Goal: Task Accomplishment & Management: Use online tool/utility

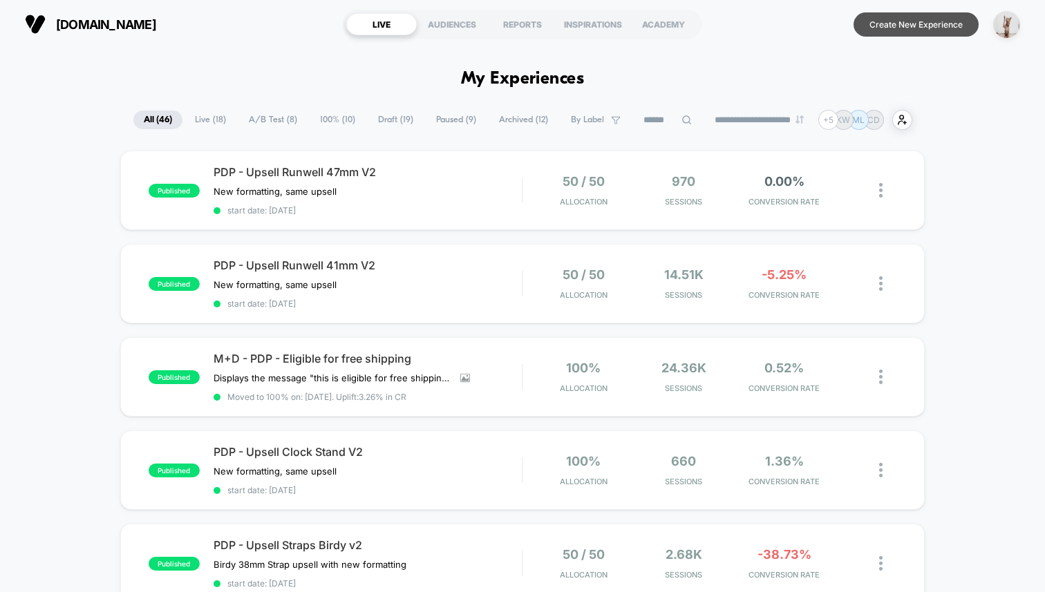
click at [888, 24] on button "Create New Experience" at bounding box center [915, 24] width 125 height 24
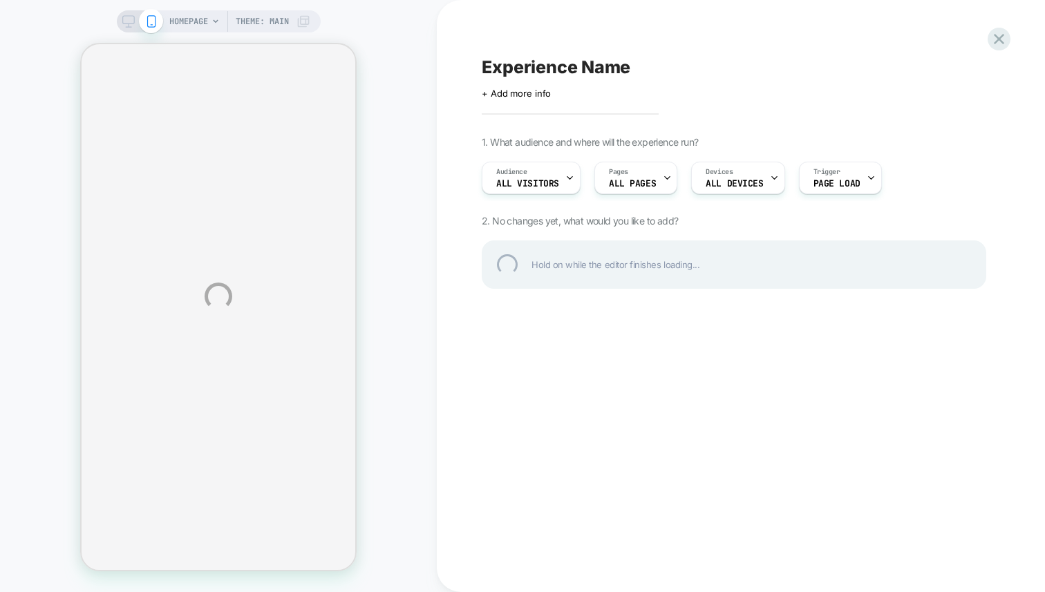
click at [425, 176] on div "HOMEPAGE Theme: MAIN Experience Name Click to edit experience details + Add mor…" at bounding box center [522, 296] width 1045 height 592
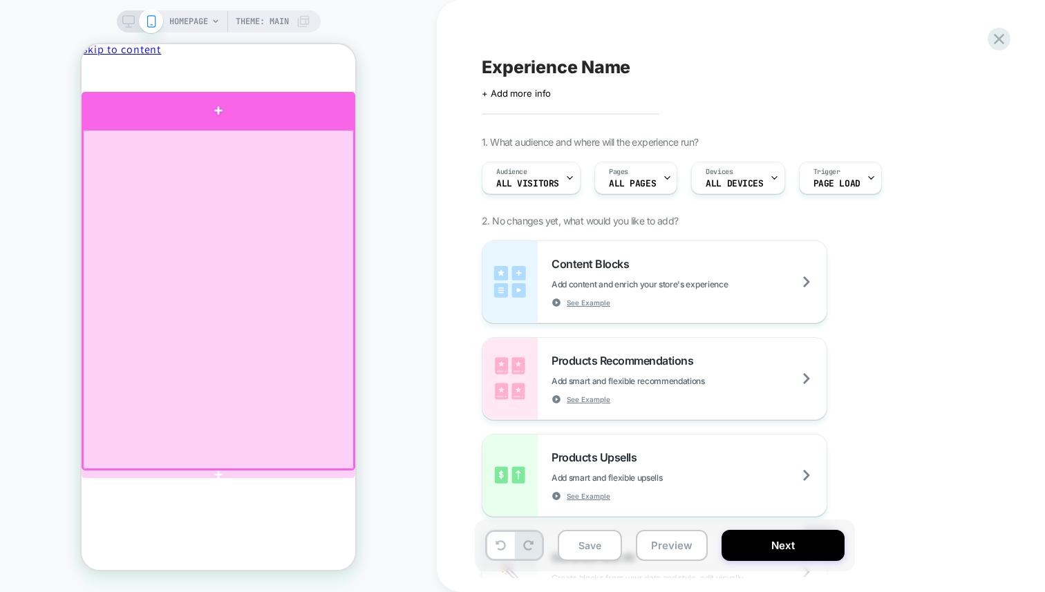
click at [289, 110] on div at bounding box center [219, 110] width 274 height 37
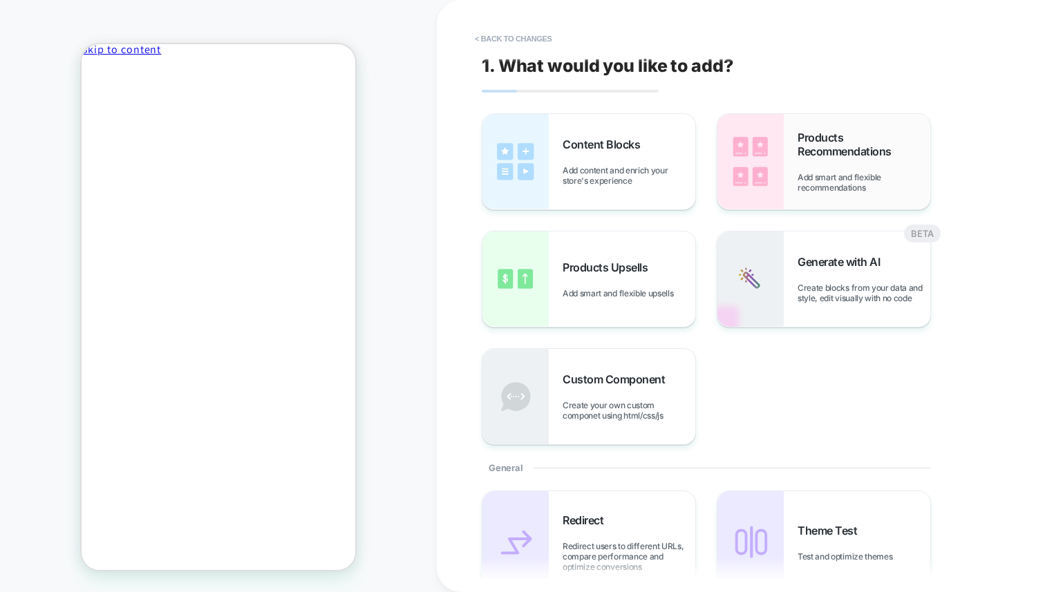
click at [822, 142] on span "Products Recommendations" at bounding box center [863, 145] width 133 height 28
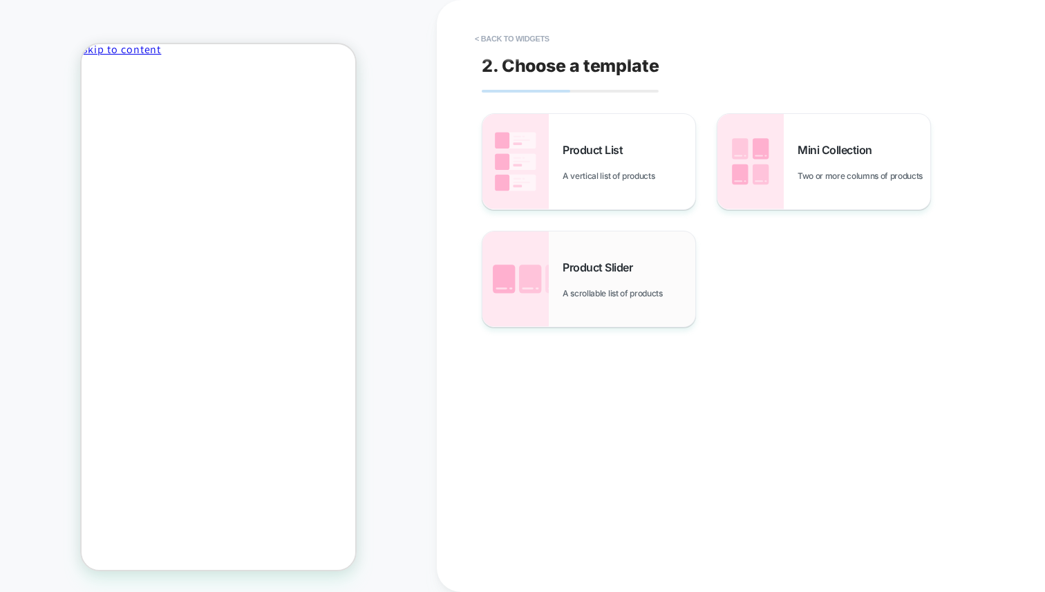
click at [589, 294] on span "A scrollable list of products" at bounding box center [615, 293] width 107 height 10
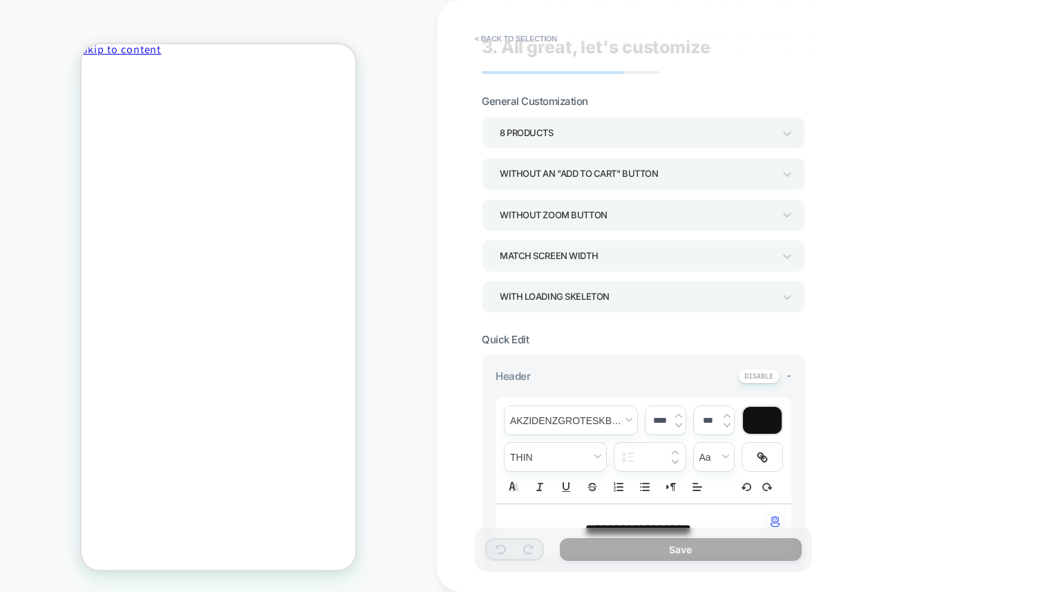
scroll to position [363, 0]
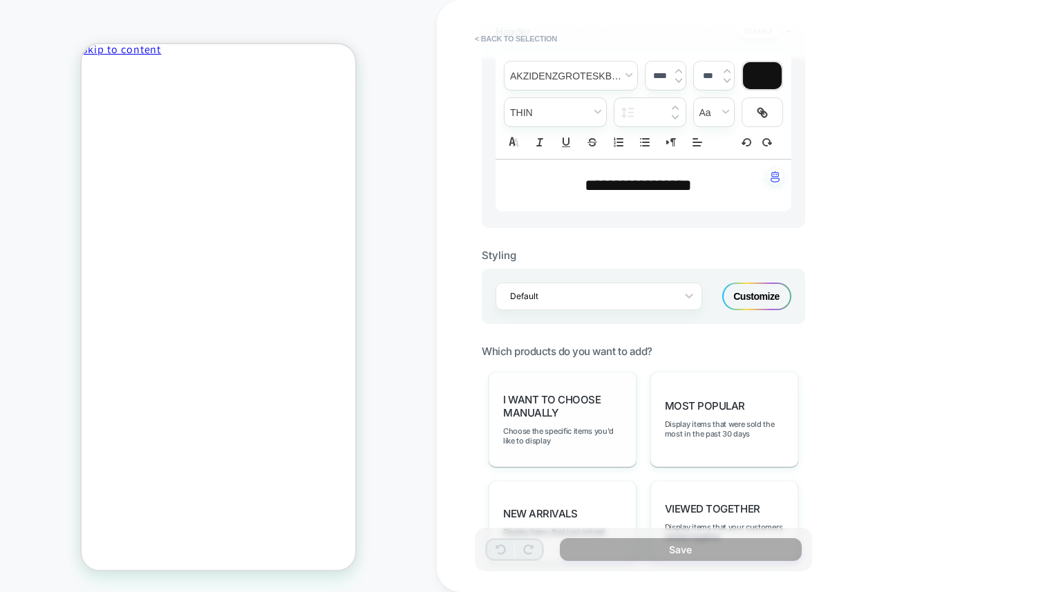
click at [595, 413] on span "I want to choose manually" at bounding box center [562, 406] width 119 height 26
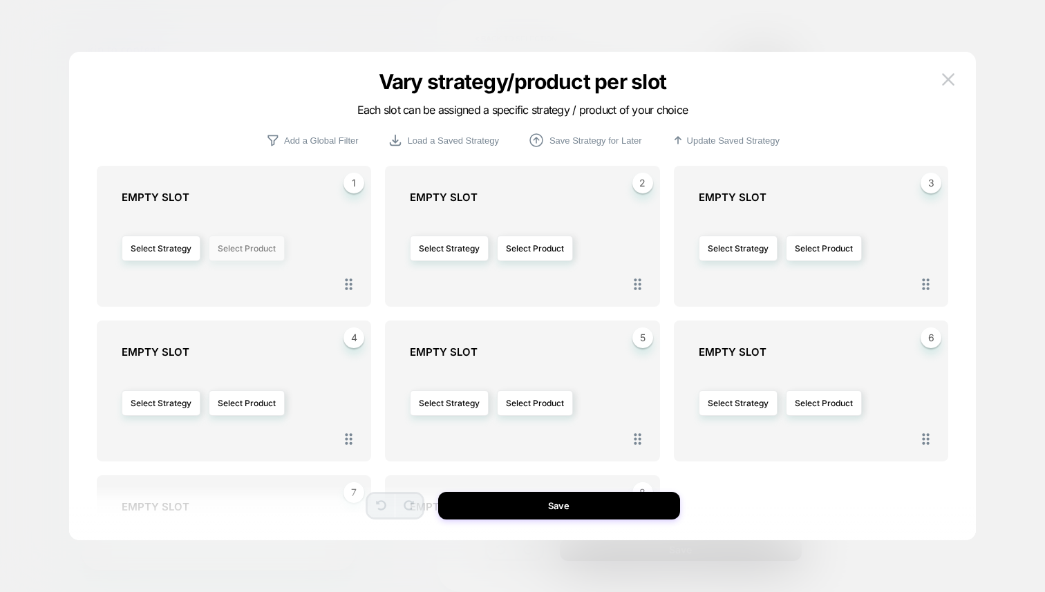
click at [240, 250] on button "Select Product" at bounding box center [247, 249] width 76 height 26
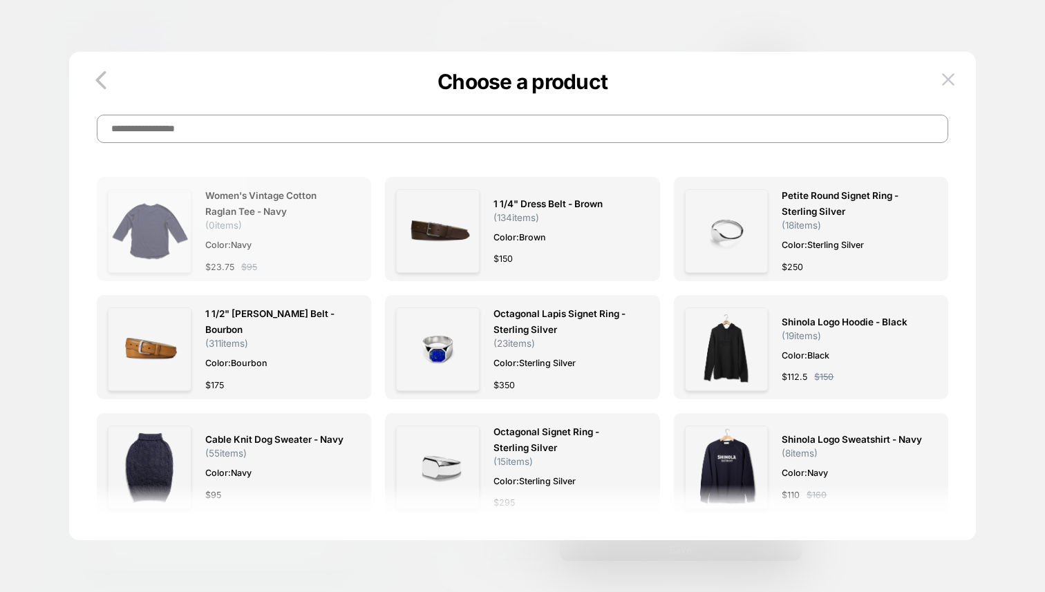
click at [171, 230] on img at bounding box center [150, 231] width 84 height 84
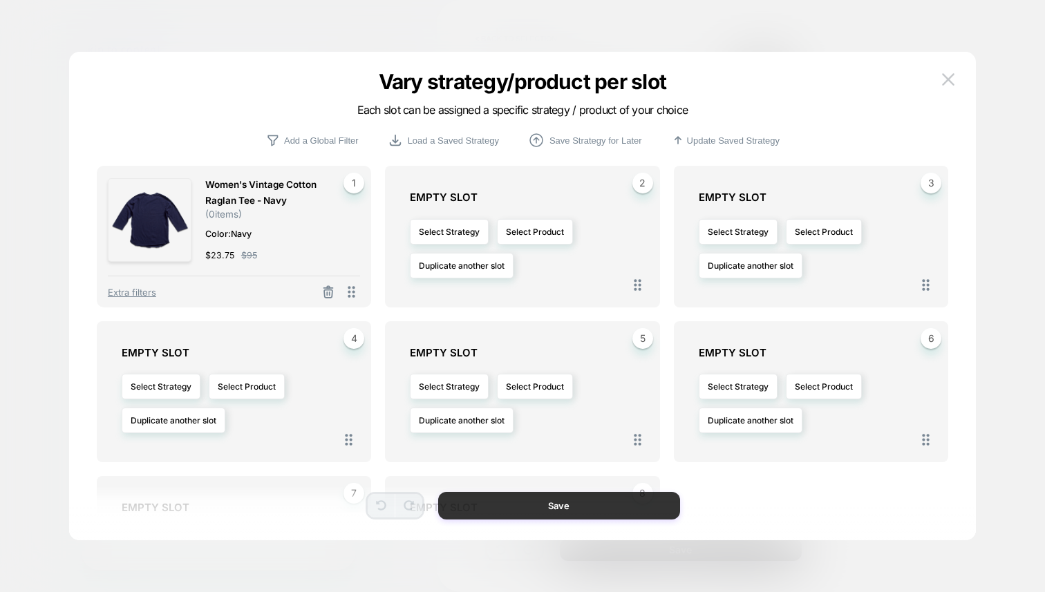
click at [563, 502] on button "Save" at bounding box center [559, 506] width 242 height 28
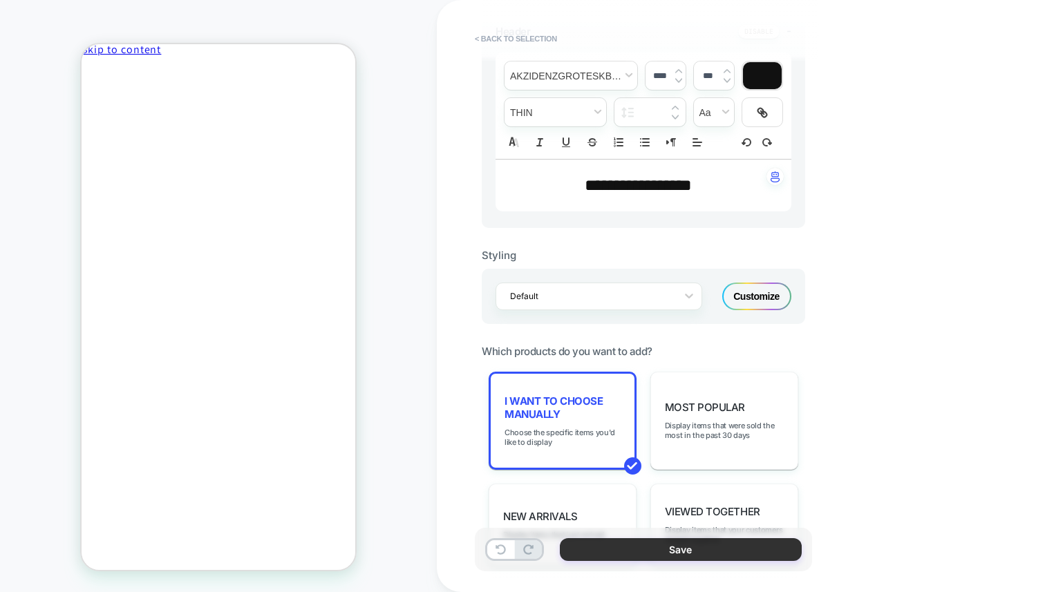
click at [697, 554] on button "Save" at bounding box center [681, 549] width 242 height 23
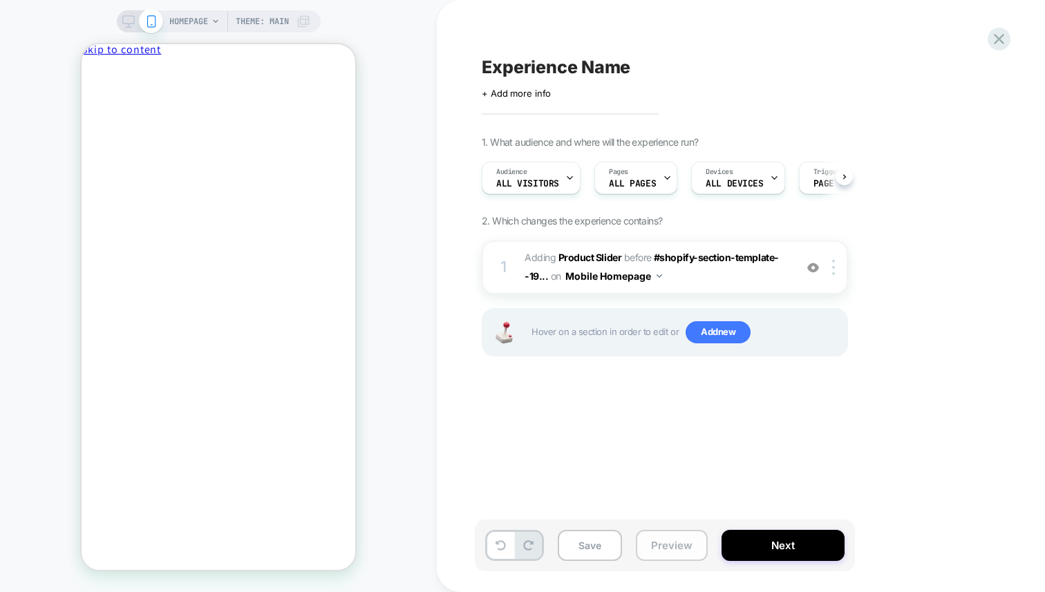
click at [666, 548] on button "Preview" at bounding box center [672, 545] width 72 height 31
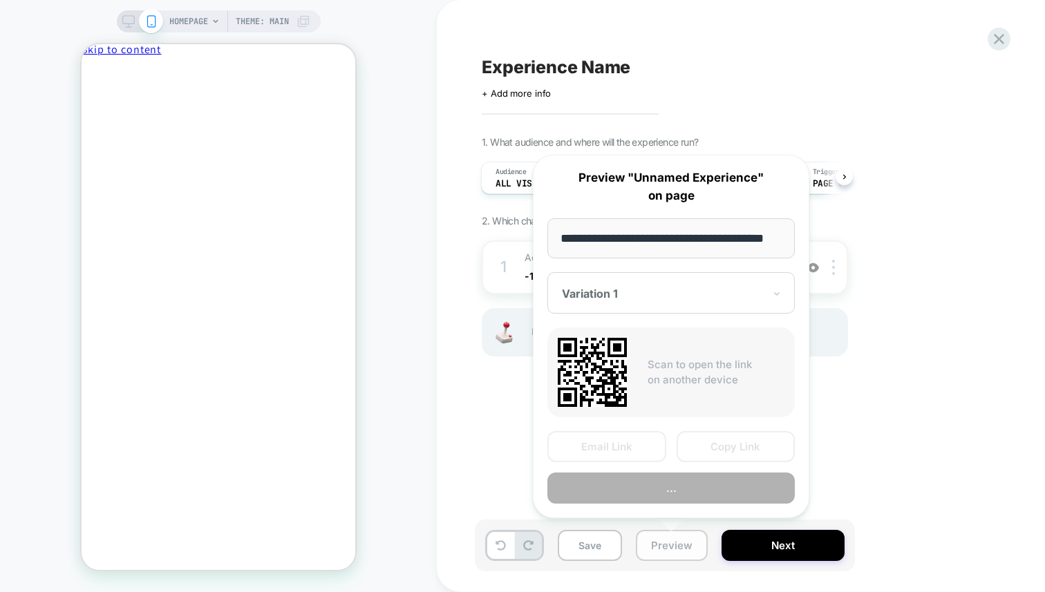
scroll to position [0, 30]
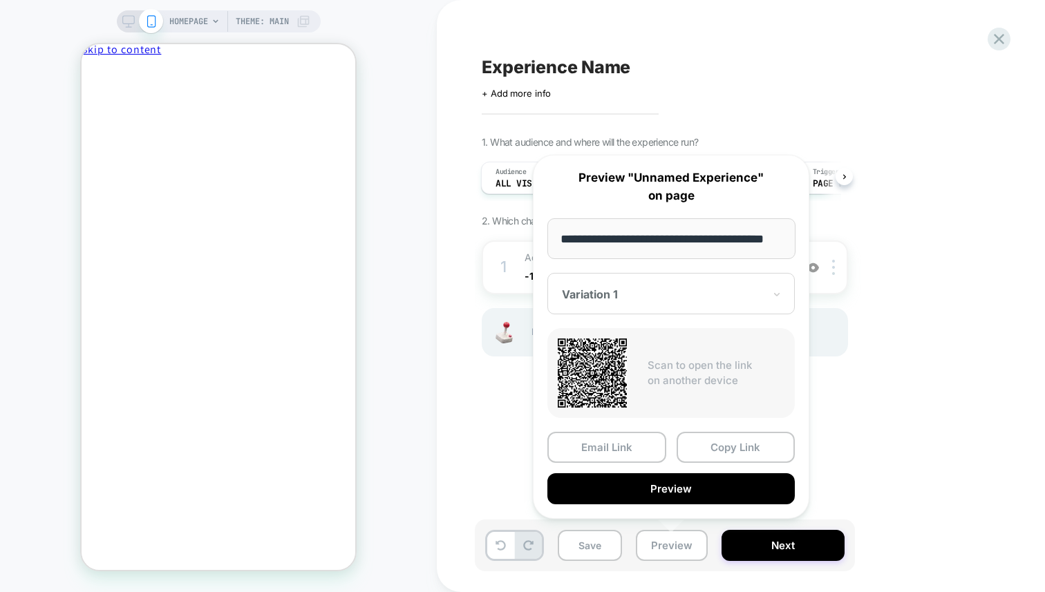
click at [485, 448] on div "Experience Name Click to edit experience details + Add more info 1. What audien…" at bounding box center [734, 296] width 518 height 565
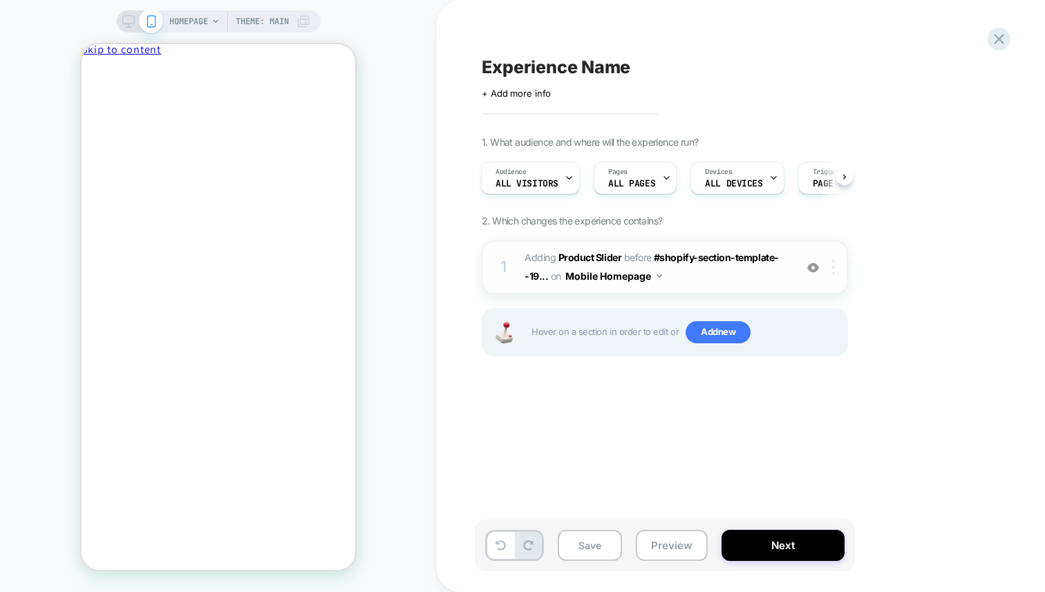
click at [836, 267] on div at bounding box center [835, 267] width 23 height 15
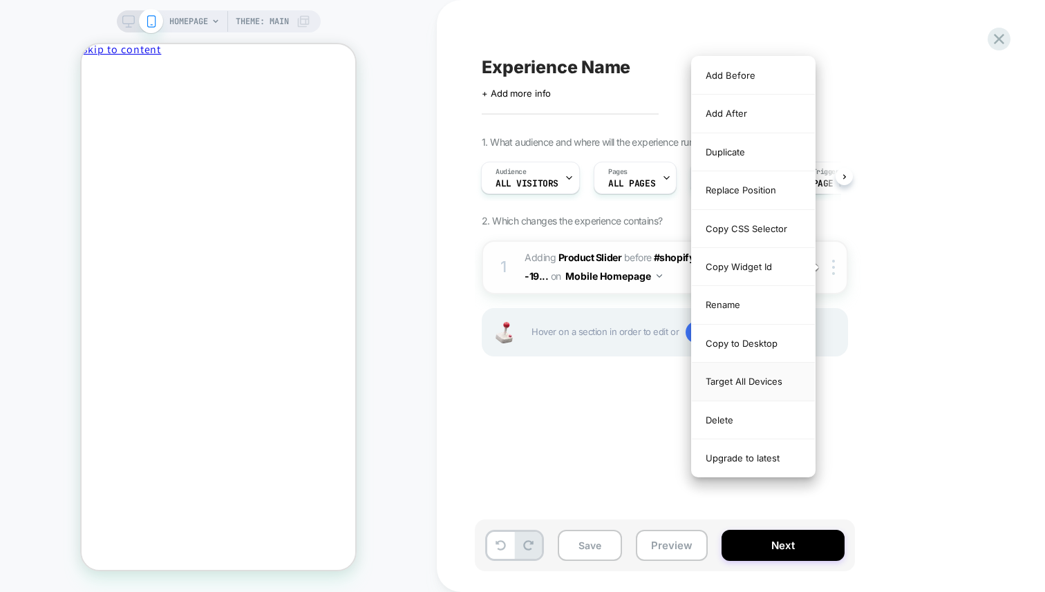
click at [770, 385] on div "Target All Devices" at bounding box center [753, 382] width 123 height 38
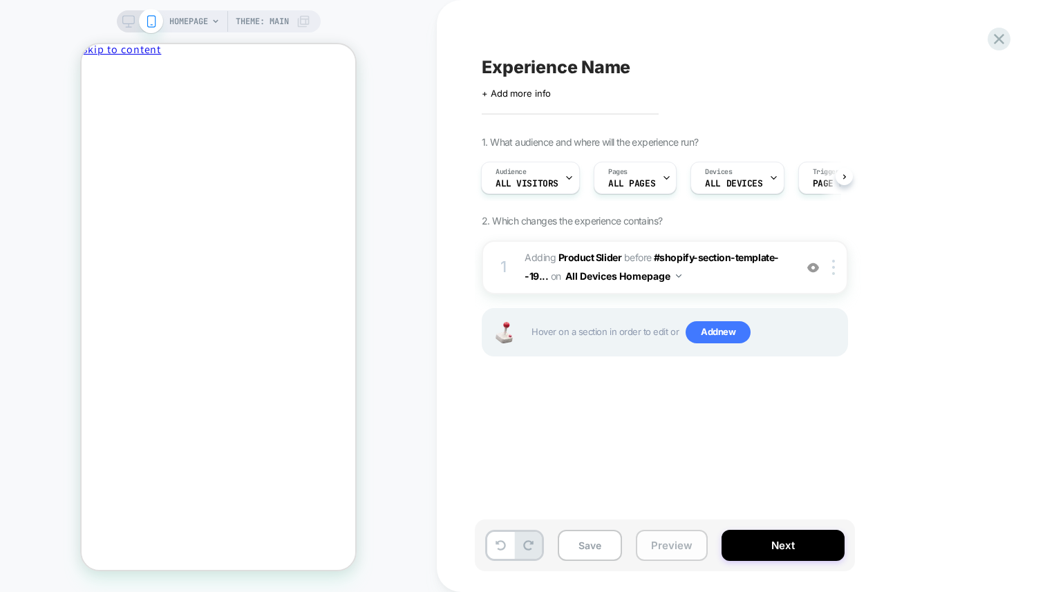
click at [659, 545] on button "Preview" at bounding box center [672, 545] width 72 height 31
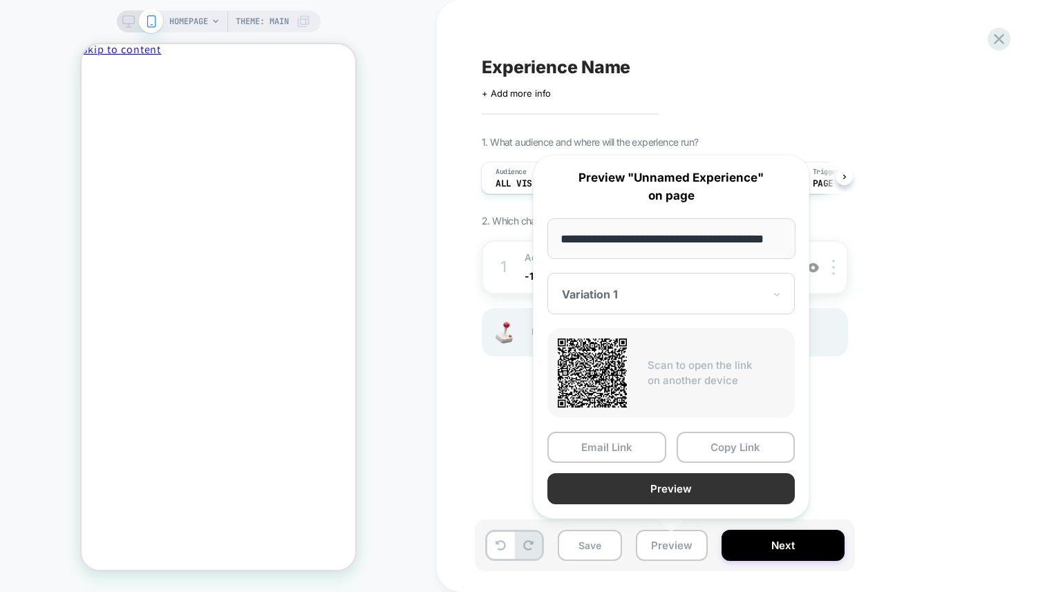
click at [679, 491] on button "Preview" at bounding box center [670, 488] width 247 height 31
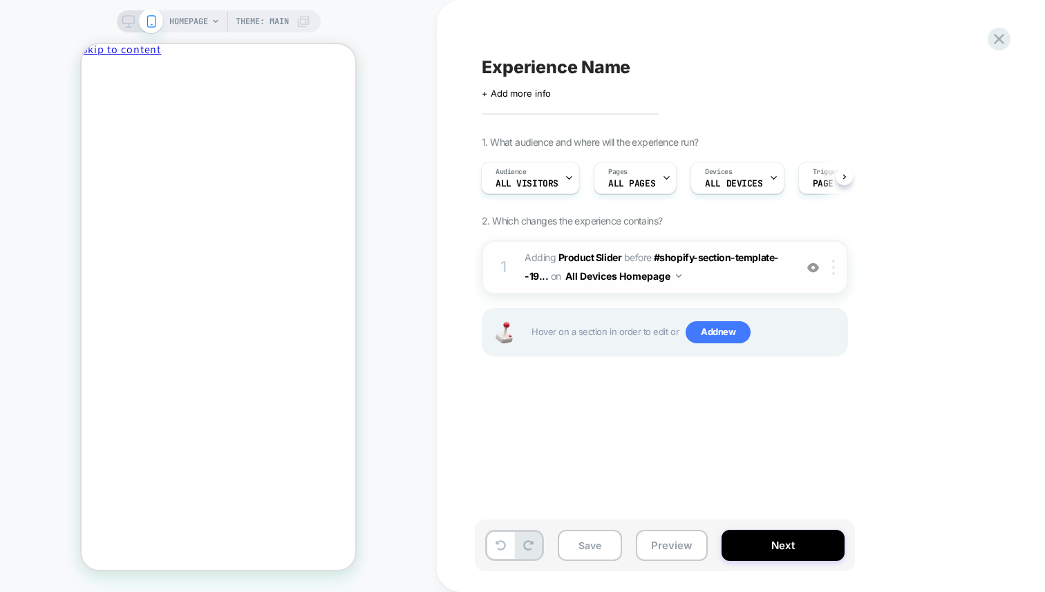
click at [837, 268] on div at bounding box center [835, 267] width 23 height 15
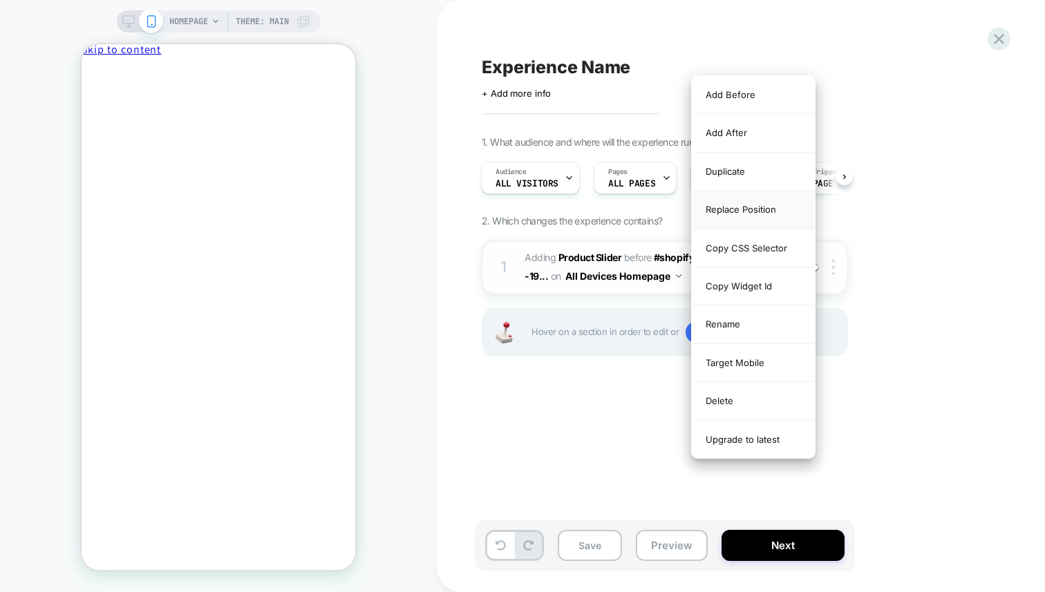
click at [752, 206] on div "Replace Position" at bounding box center [753, 210] width 123 height 38
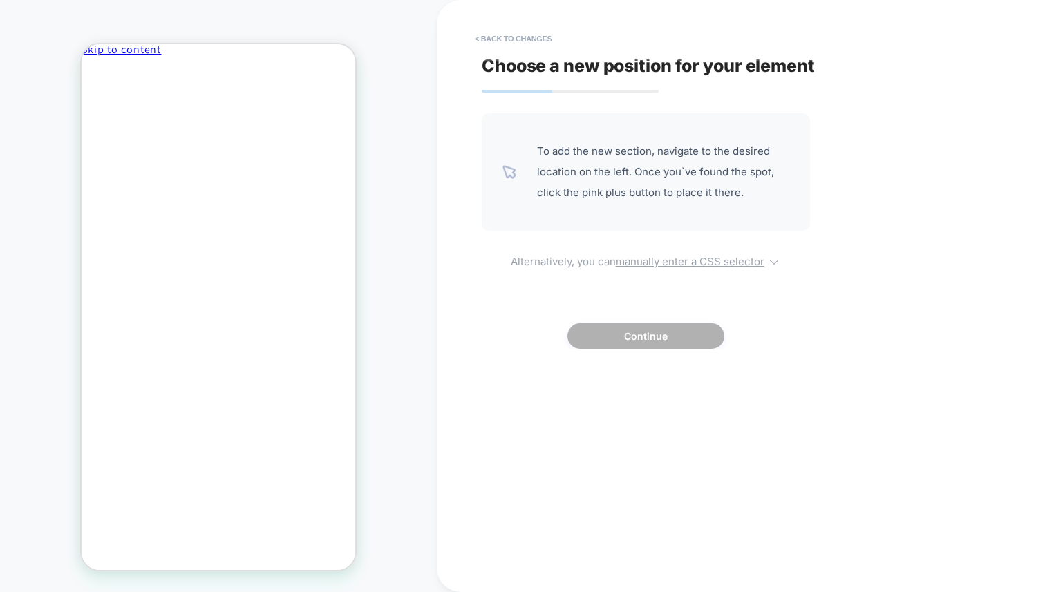
click at [736, 261] on u "manually enter a CSS selector" at bounding box center [690, 261] width 149 height 13
select select "*******"
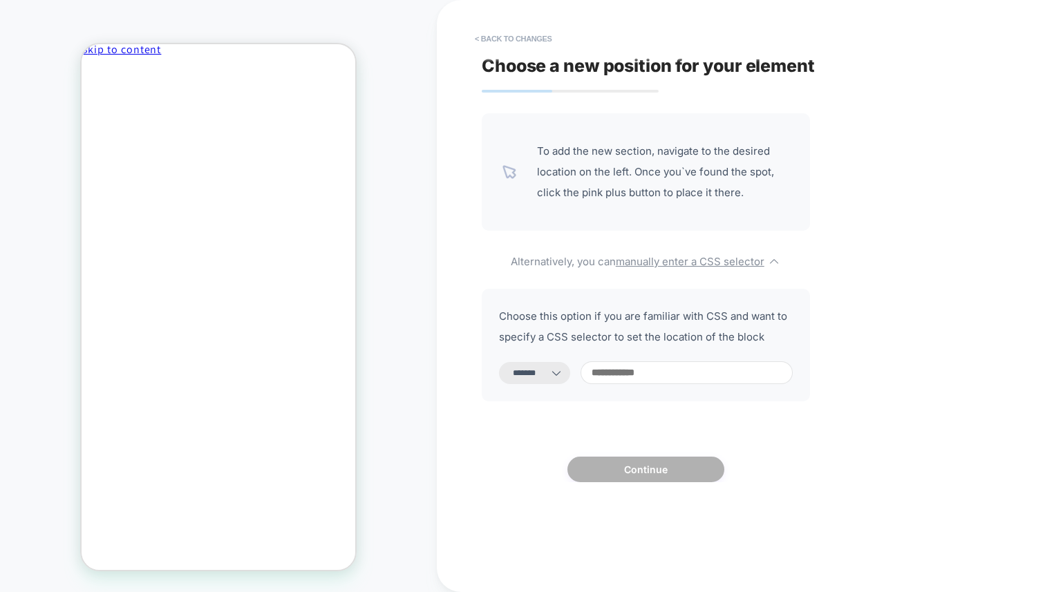
click at [645, 363] on input at bounding box center [686, 372] width 212 height 23
type input "*"
select select "*********"
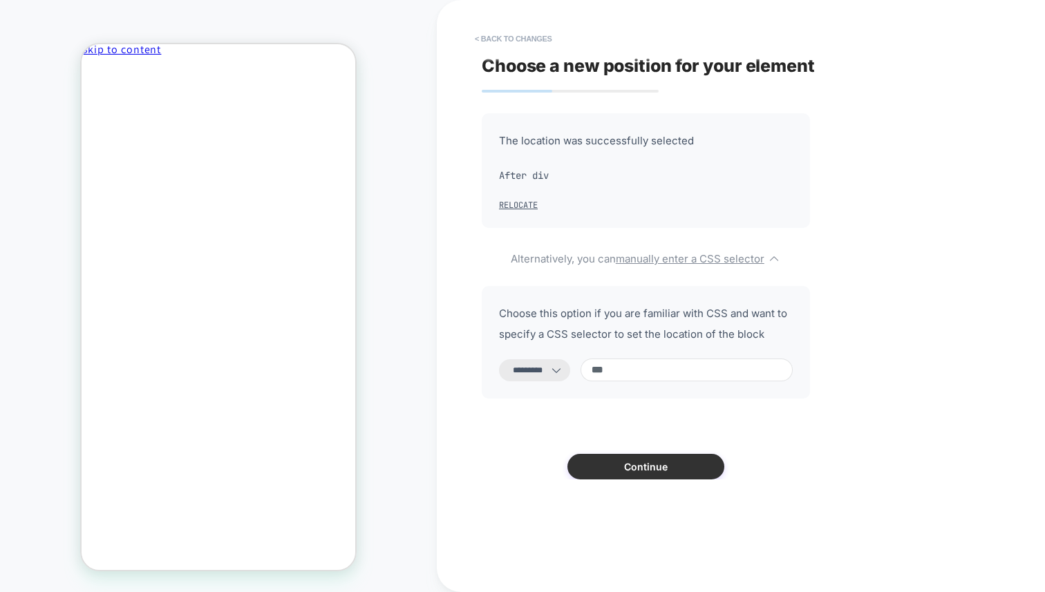
type input "***"
click at [668, 462] on button "Continue" at bounding box center [645, 467] width 157 height 26
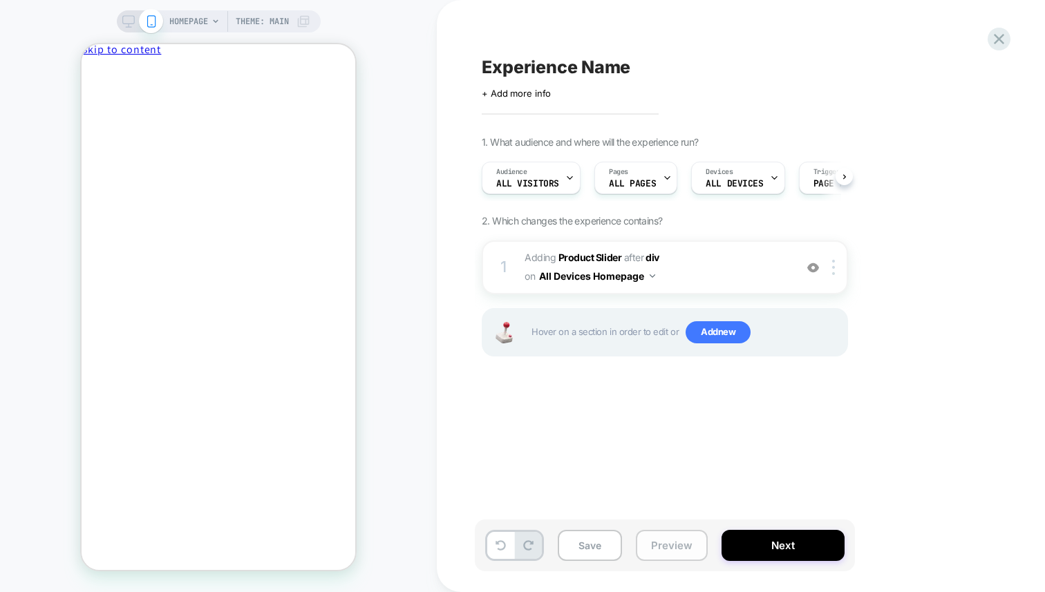
scroll to position [0, 1]
click at [666, 538] on button "Preview" at bounding box center [672, 545] width 72 height 31
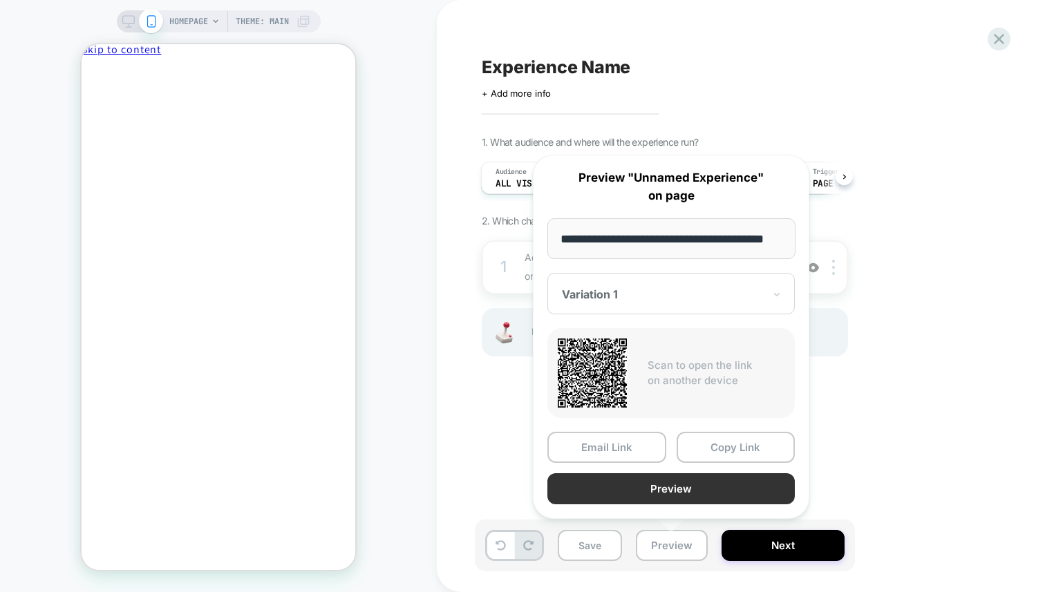
scroll to position [0, 0]
click at [661, 482] on button "Preview" at bounding box center [670, 488] width 247 height 31
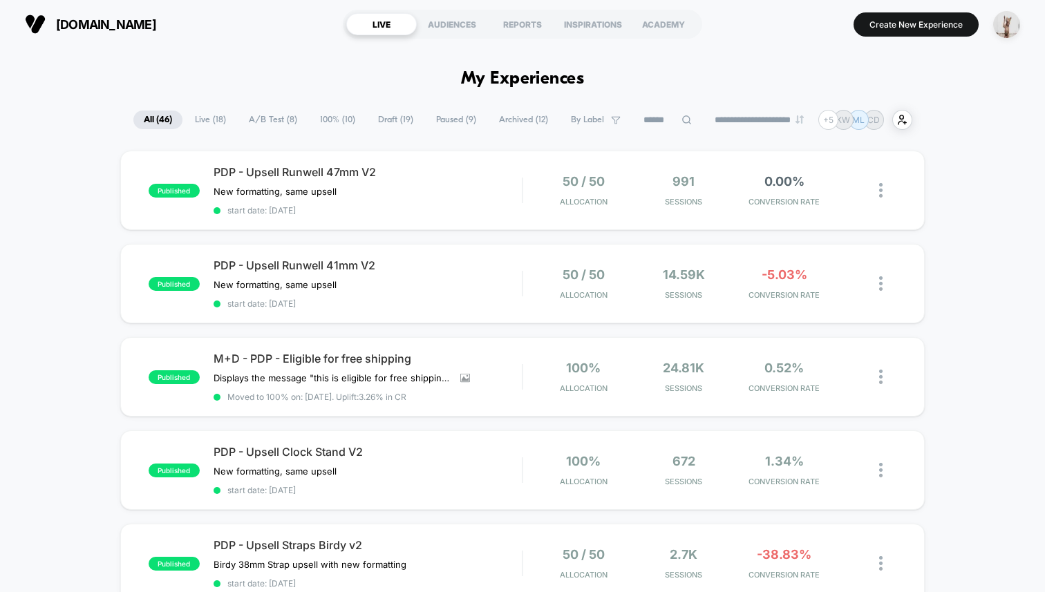
click at [873, 38] on section "Create New Experience" at bounding box center [868, 24] width 312 height 35
click at [890, 29] on button "Create New Experience" at bounding box center [915, 24] width 125 height 24
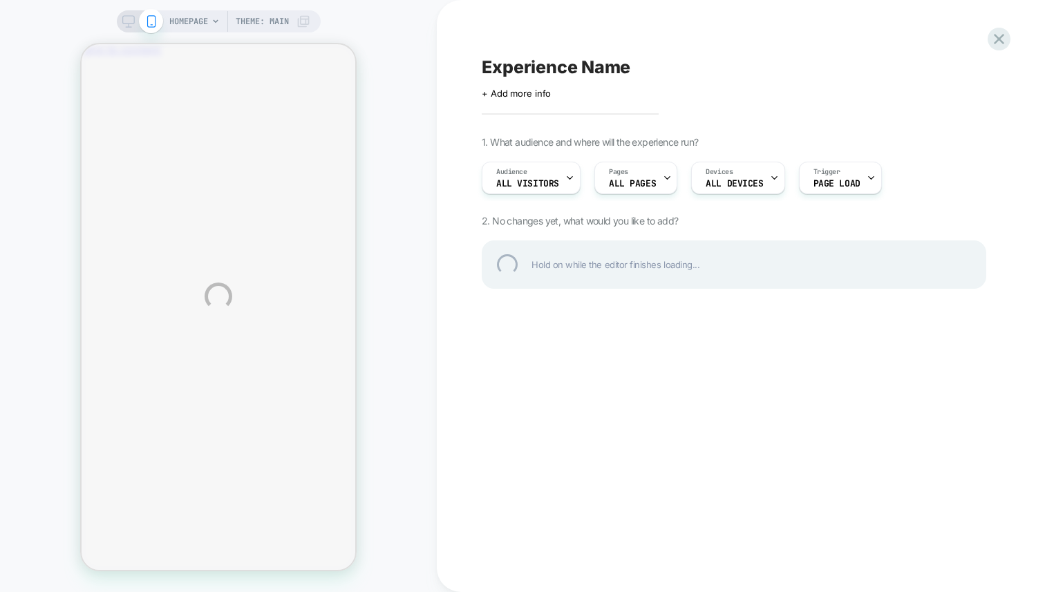
click at [334, 64] on div "HOMEPAGE Theme: MAIN Experience Name Click to edit experience details + Add mor…" at bounding box center [522, 296] width 1045 height 592
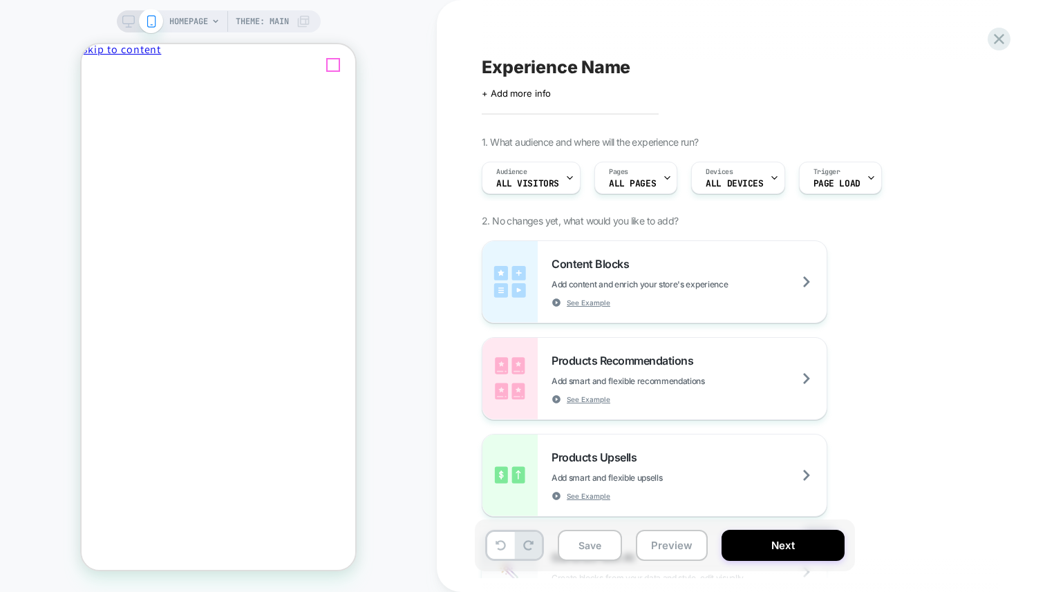
click at [142, 70] on span "Close drawer" at bounding box center [114, 73] width 55 height 10
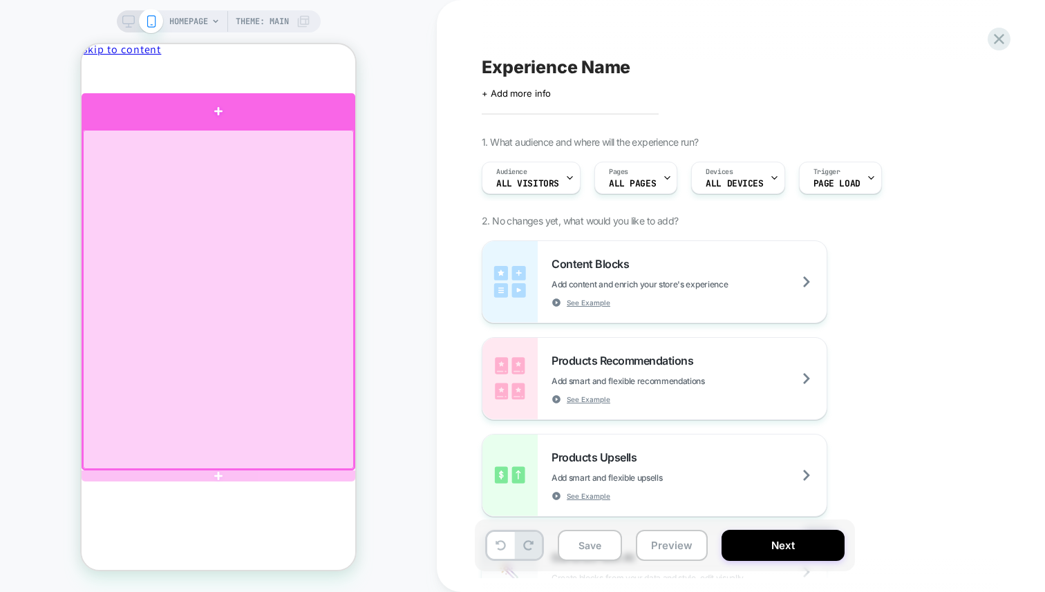
click at [305, 115] on div at bounding box center [219, 110] width 274 height 35
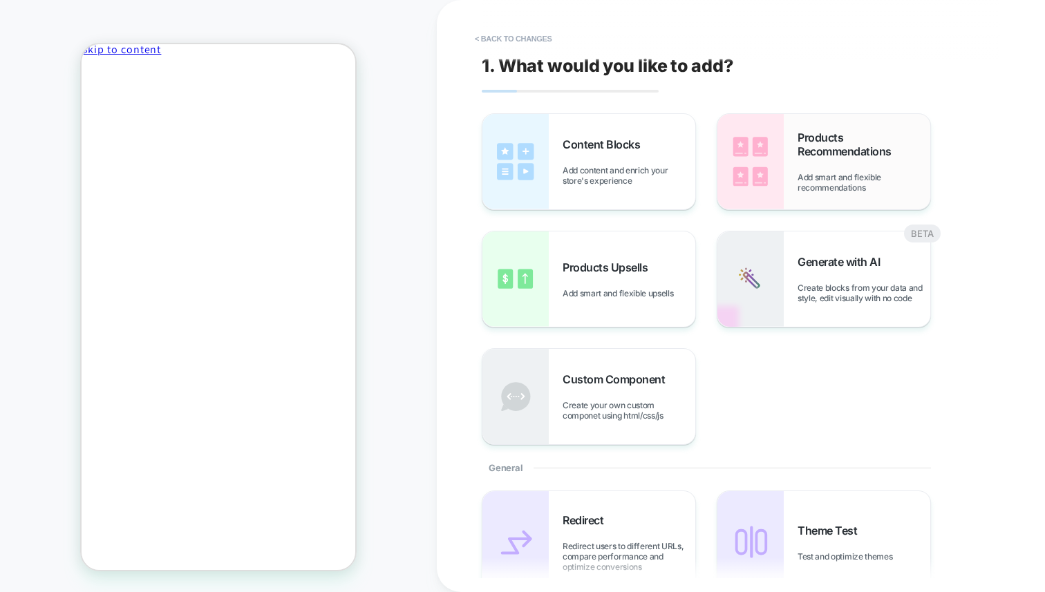
click at [774, 173] on img at bounding box center [750, 161] width 66 height 95
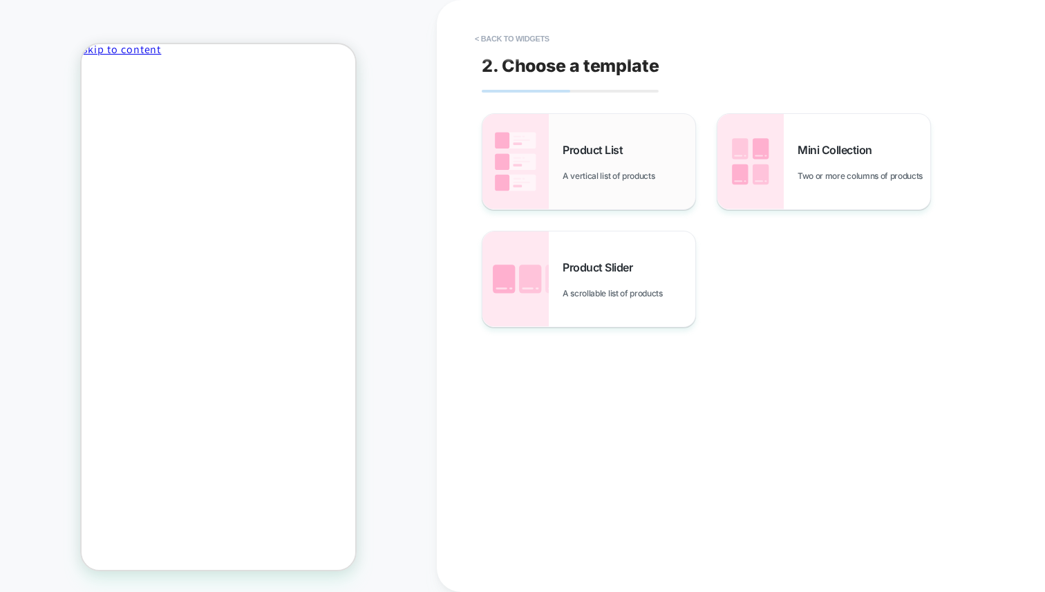
click at [565, 163] on div "Product List A vertical list of products" at bounding box center [628, 162] width 133 height 38
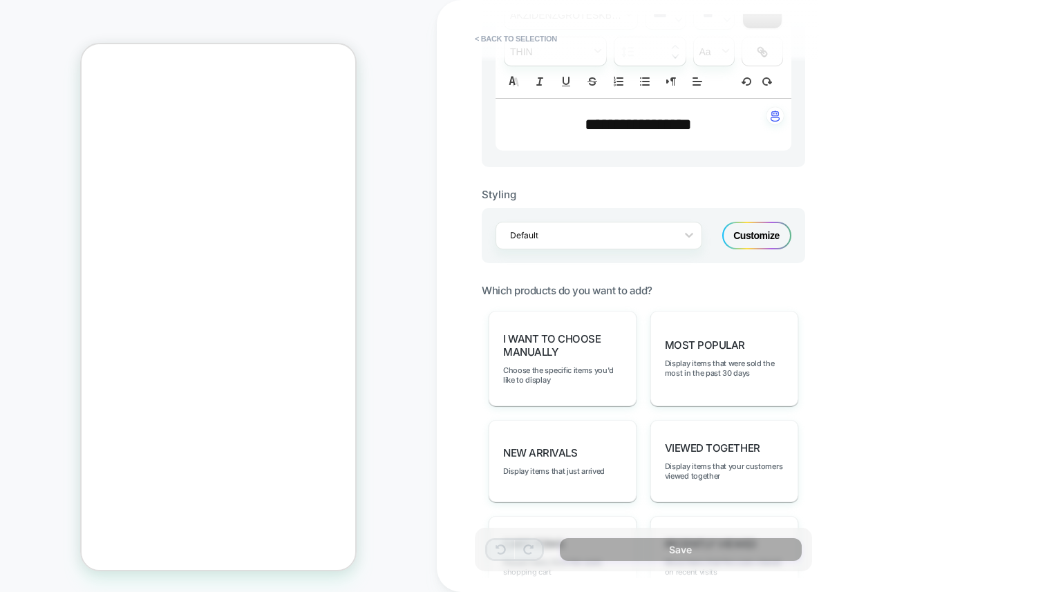
scroll to position [580, 0]
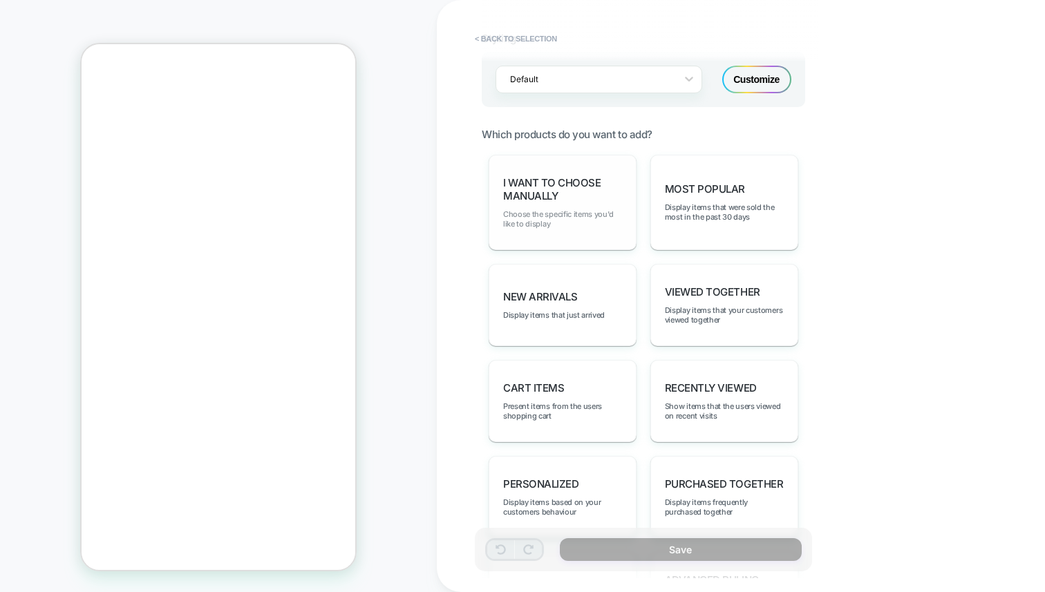
click at [572, 210] on span "Choose the specific items you'd like to display" at bounding box center [562, 218] width 119 height 19
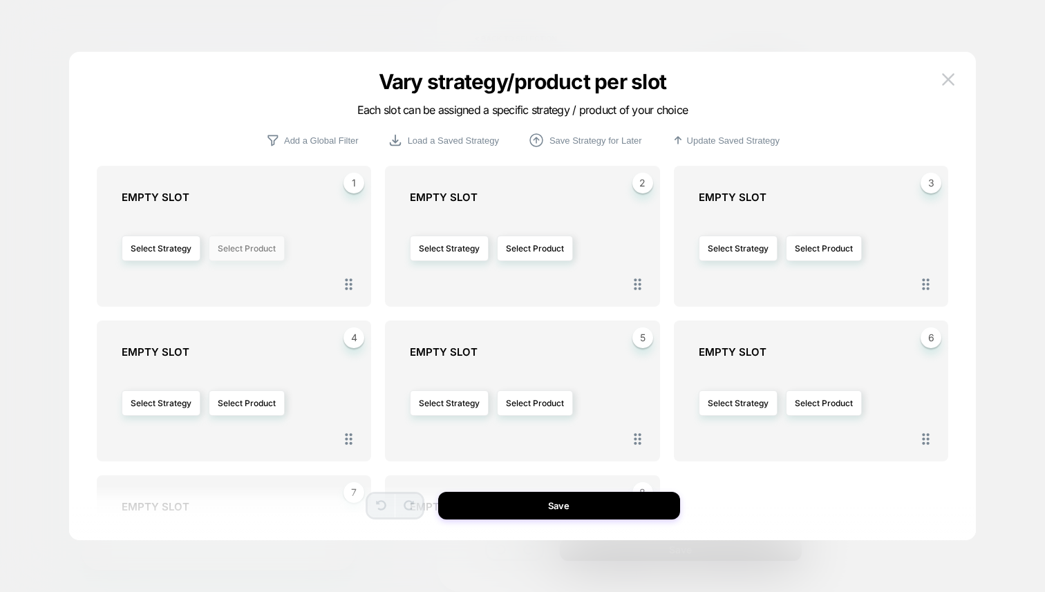
click at [265, 247] on button "Select Product" at bounding box center [247, 249] width 76 height 26
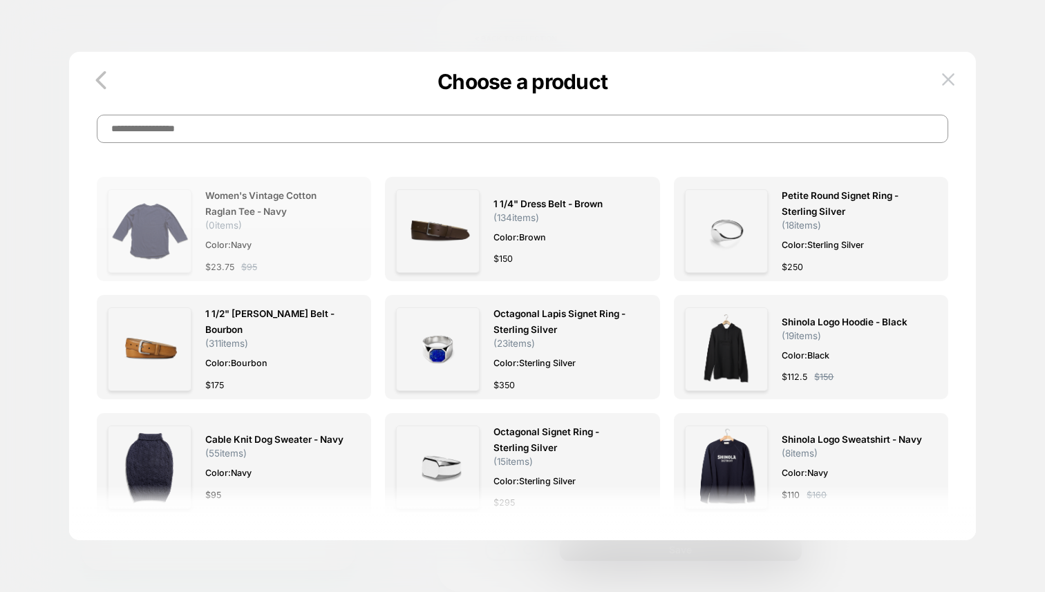
click at [260, 233] on div "Women's Vintage Cotton Raglan Tee - Navy ( 0 items) Color: Navy $ 23.75 $ 95" at bounding box center [276, 231] width 142 height 86
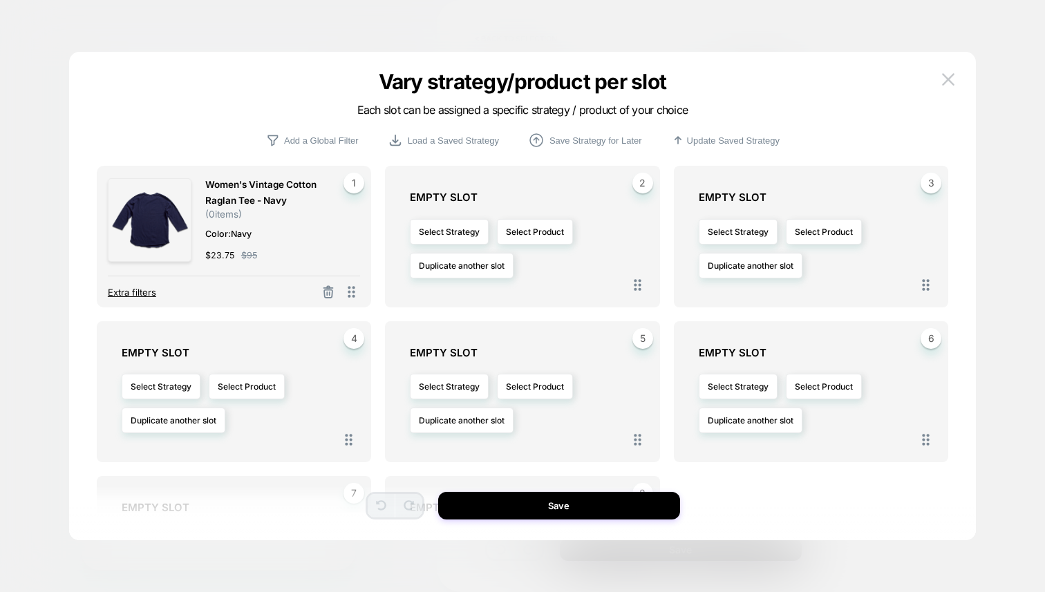
click at [126, 292] on span "Extra filters" at bounding box center [132, 292] width 48 height 11
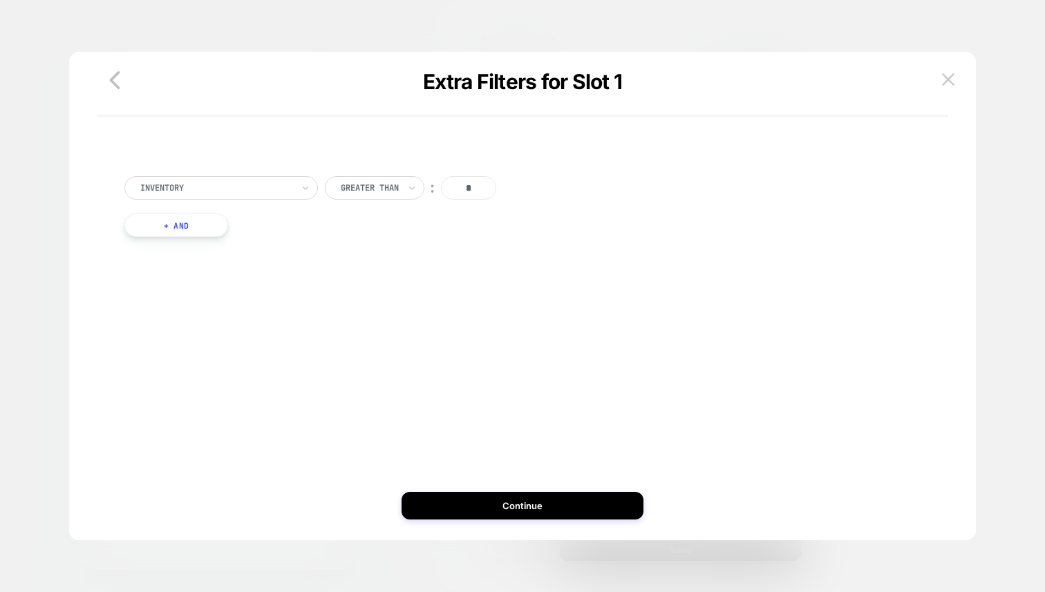
click at [294, 194] on div "Inventory" at bounding box center [220, 187] width 193 height 23
click at [239, 248] on div "Separate out color variants" at bounding box center [228, 248] width 180 height 22
click at [372, 187] on div at bounding box center [364, 188] width 15 height 12
click at [386, 254] on div "no" at bounding box center [400, 248] width 90 height 22
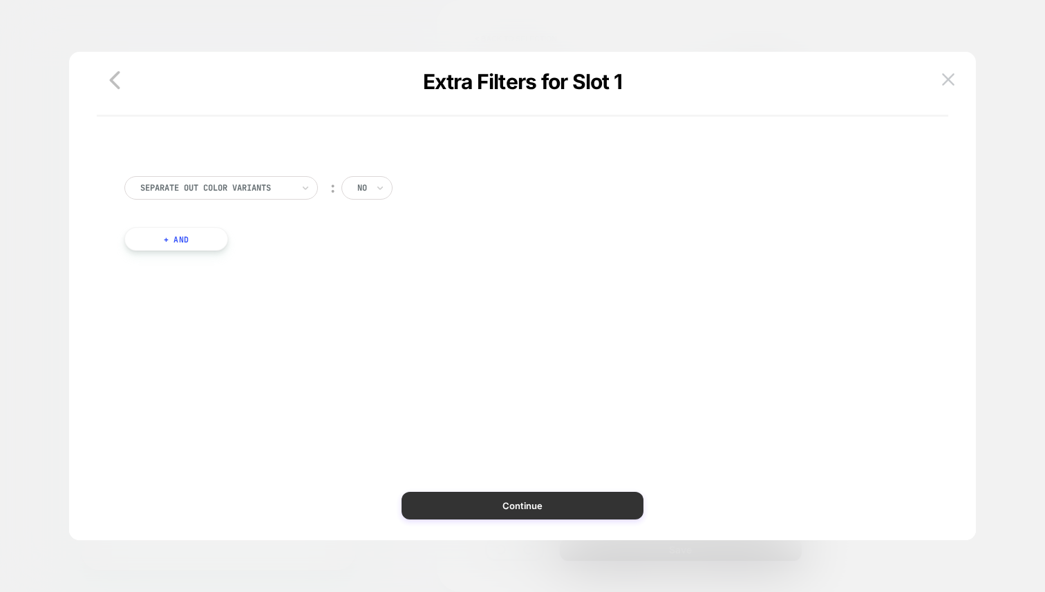
click at [528, 518] on button "Continue" at bounding box center [522, 506] width 242 height 28
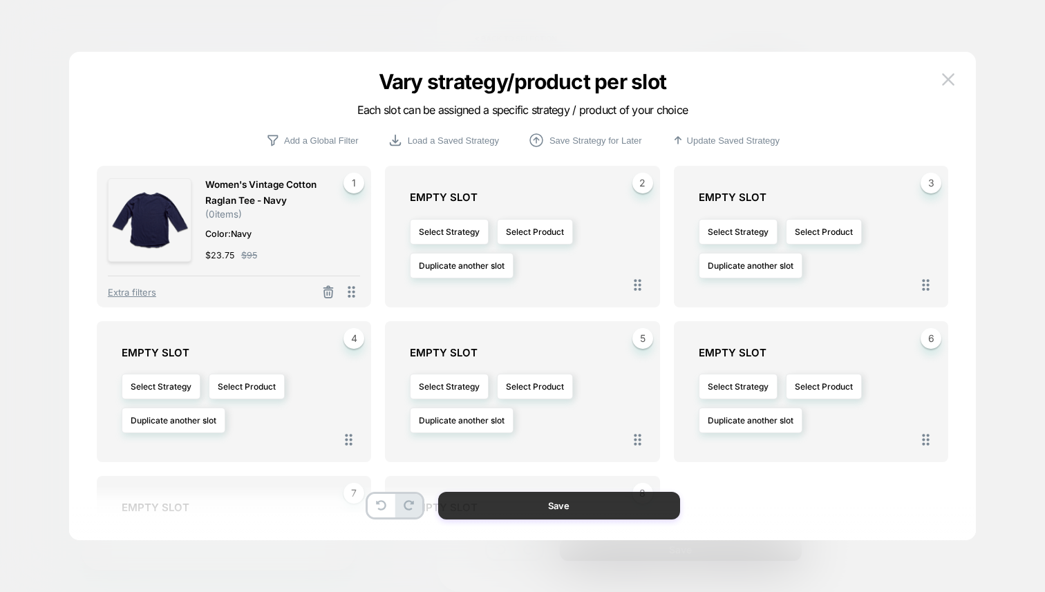
click at [576, 517] on button "Save" at bounding box center [559, 506] width 242 height 28
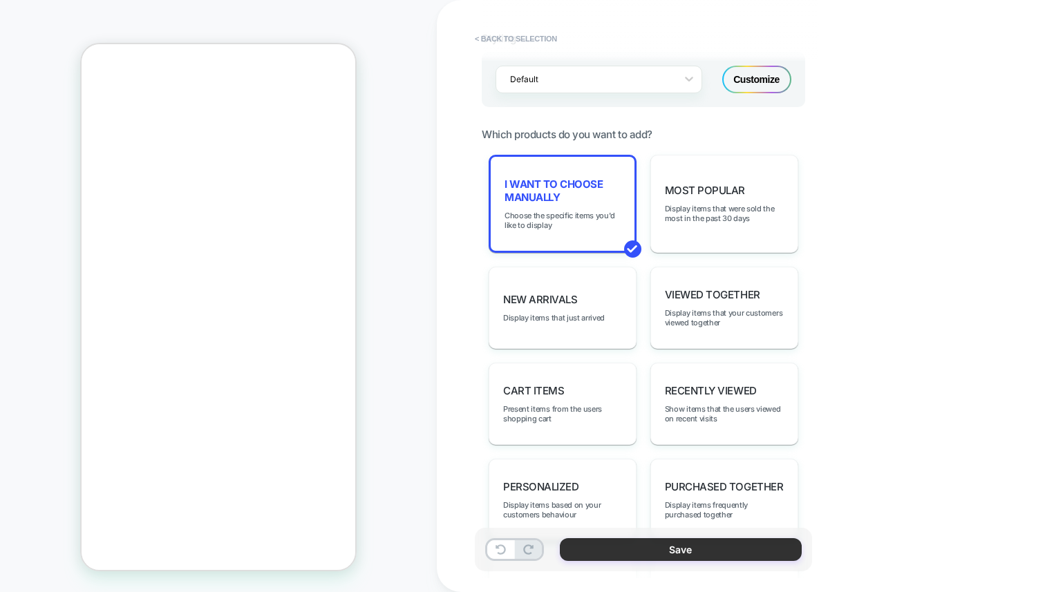
drag, startPoint x: 712, startPoint y: 549, endPoint x: 646, endPoint y: 555, distance: 66.6
click at [712, 549] on button "Save" at bounding box center [681, 549] width 242 height 23
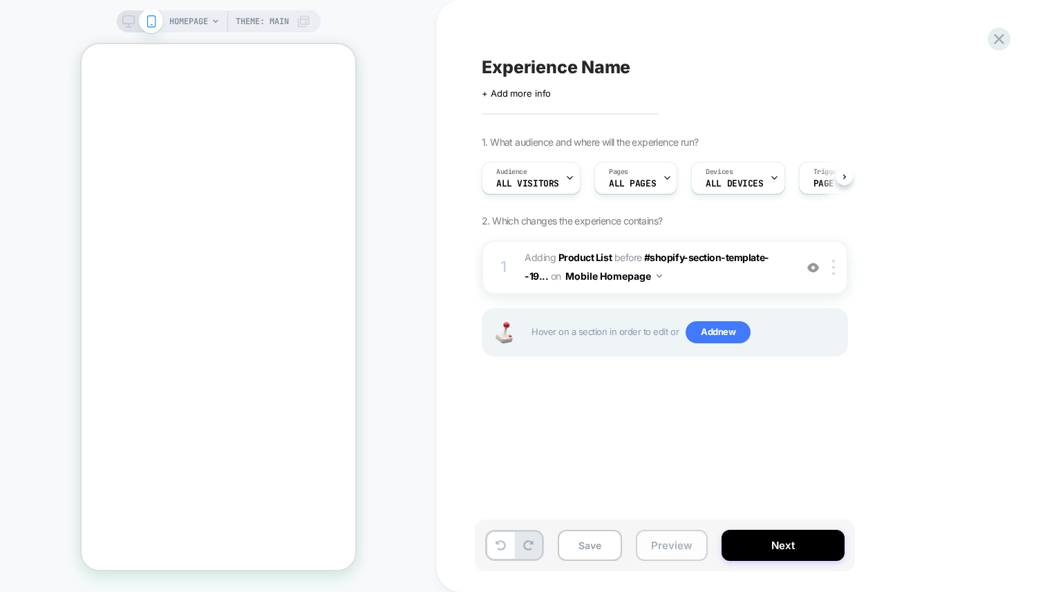
click at [660, 549] on button "Preview" at bounding box center [672, 545] width 72 height 31
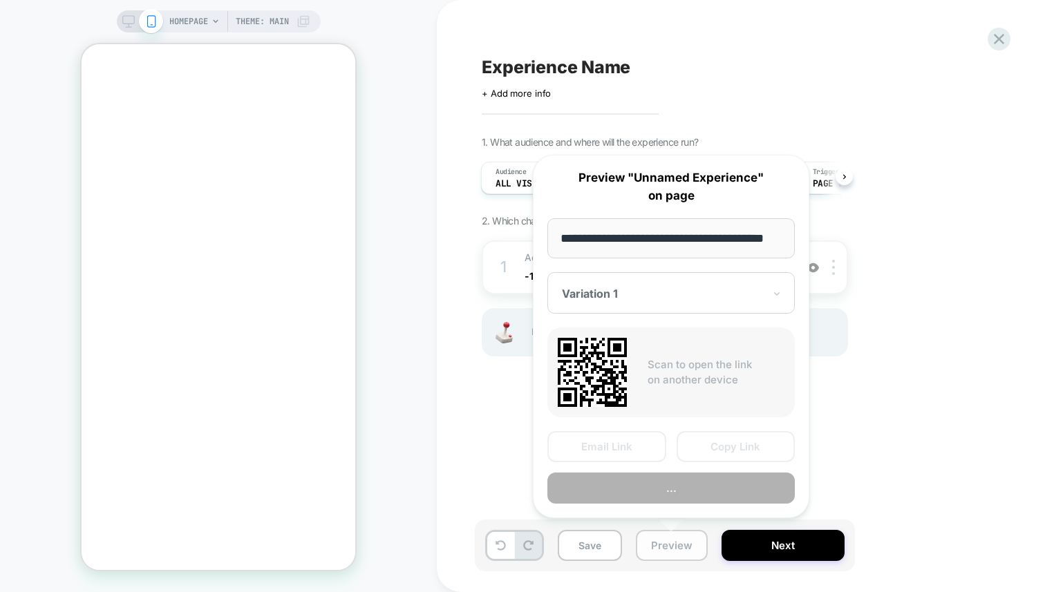
scroll to position [0, 30]
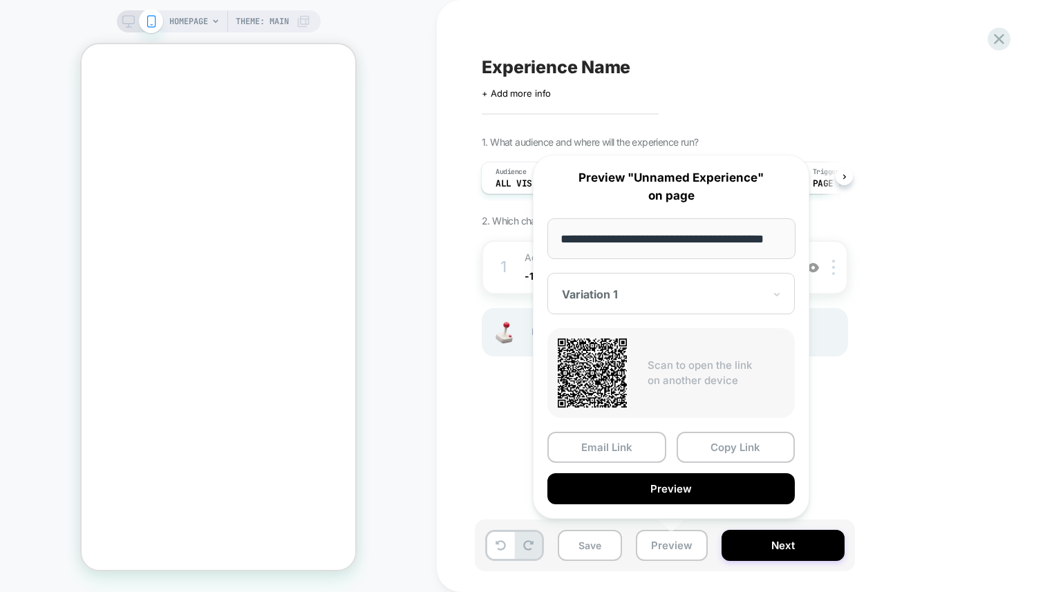
click at [896, 386] on div "1. What audience and where will the experience run? Audience All Visitors Pages…" at bounding box center [734, 263] width 504 height 255
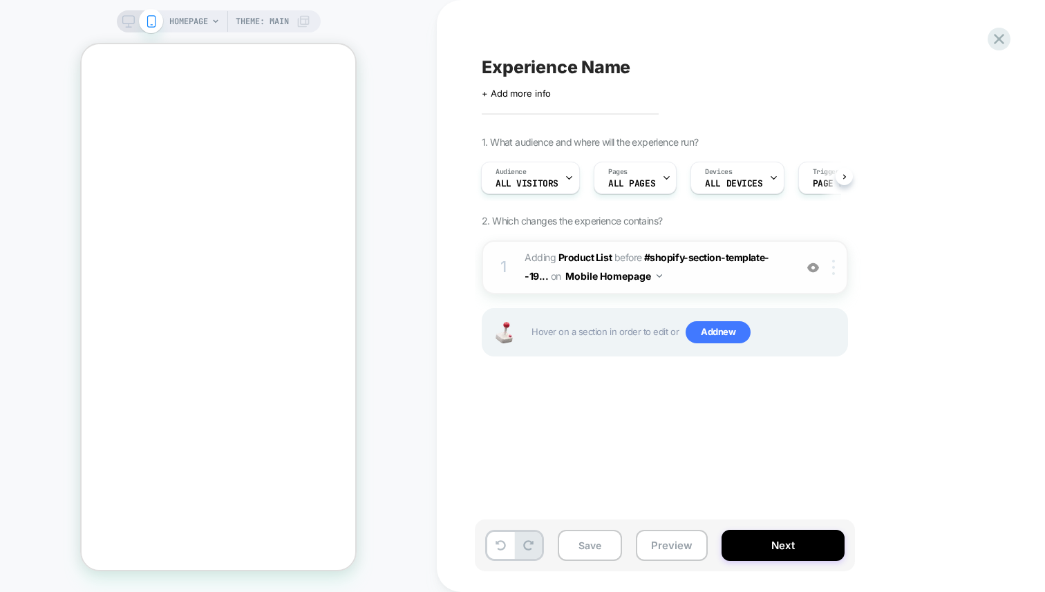
click at [833, 264] on img at bounding box center [833, 267] width 3 height 15
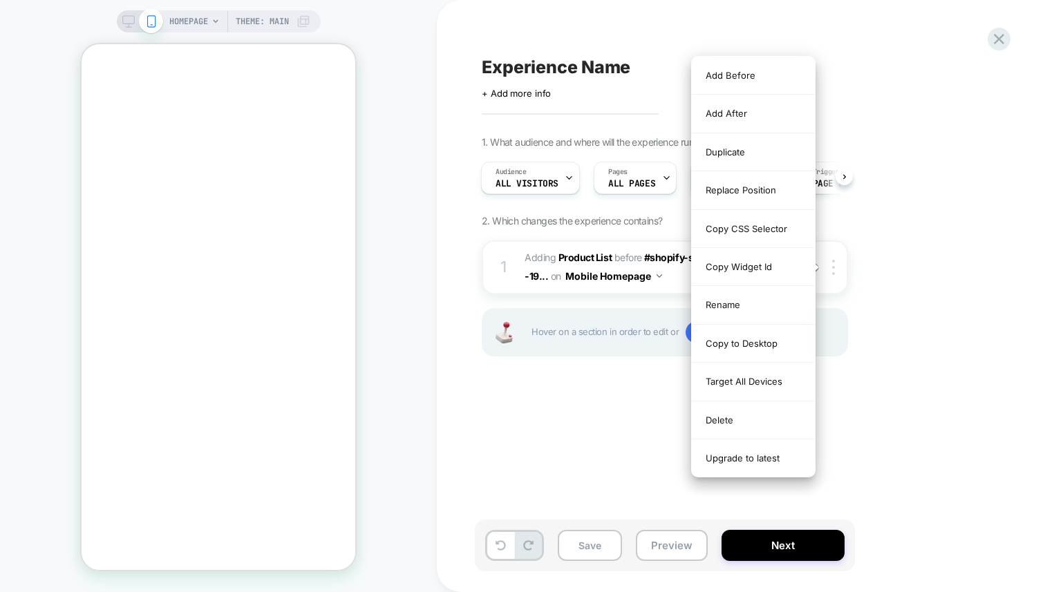
click at [525, 458] on div "Experience Name Click to edit experience details + Add more info 1. What audien…" at bounding box center [734, 296] width 518 height 565
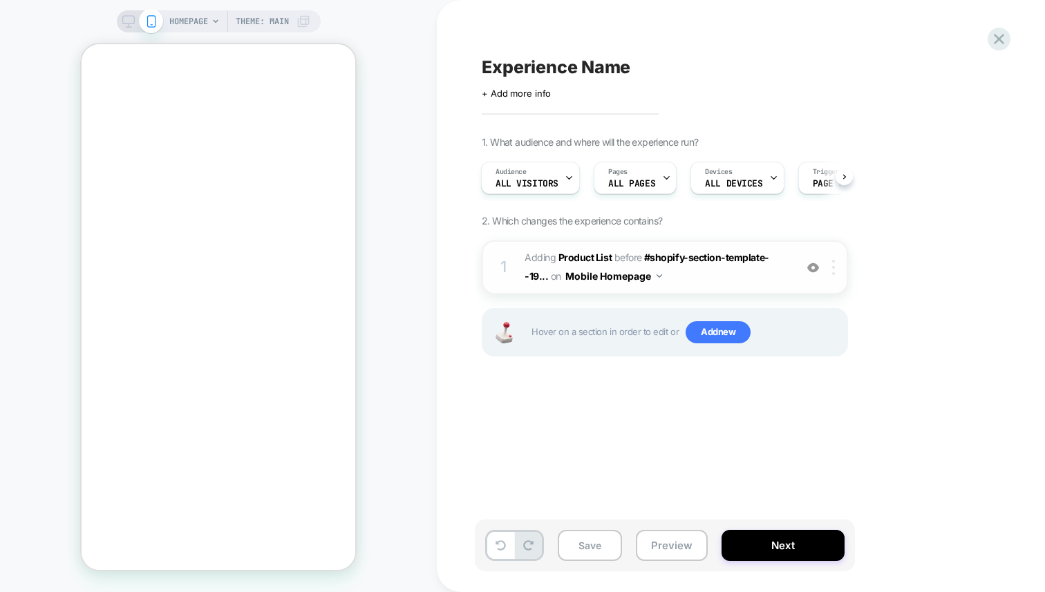
click at [833, 272] on img at bounding box center [833, 267] width 3 height 15
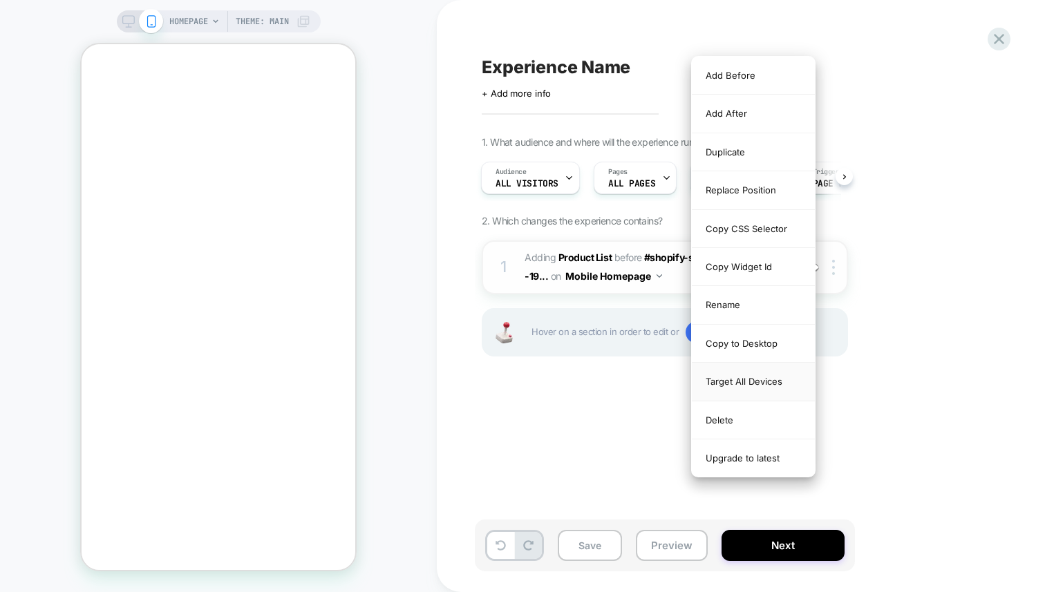
click at [752, 387] on div "Target All Devices" at bounding box center [753, 382] width 123 height 38
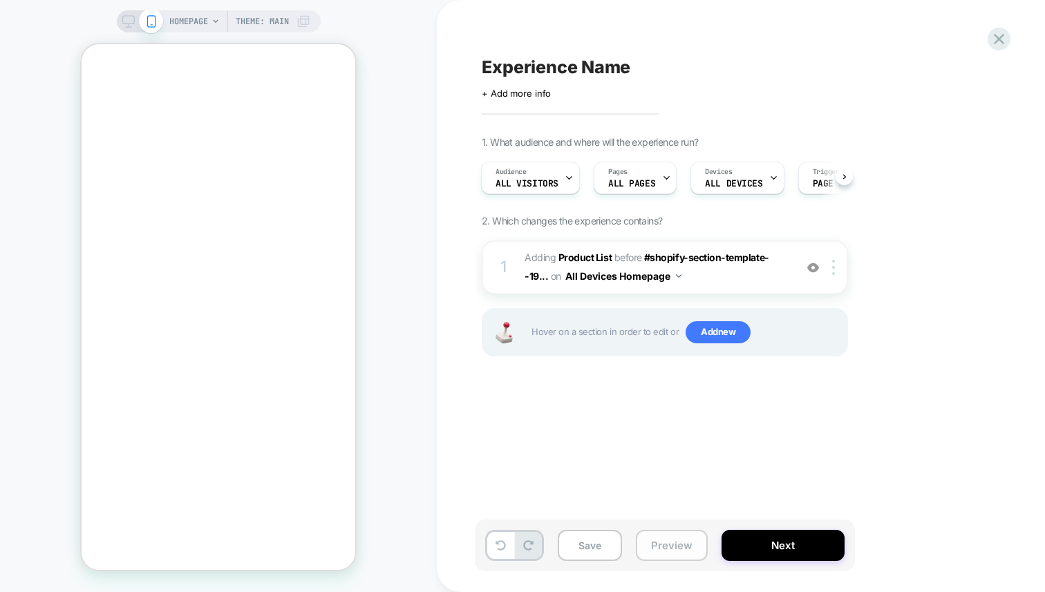
click at [670, 546] on button "Preview" at bounding box center [672, 545] width 72 height 31
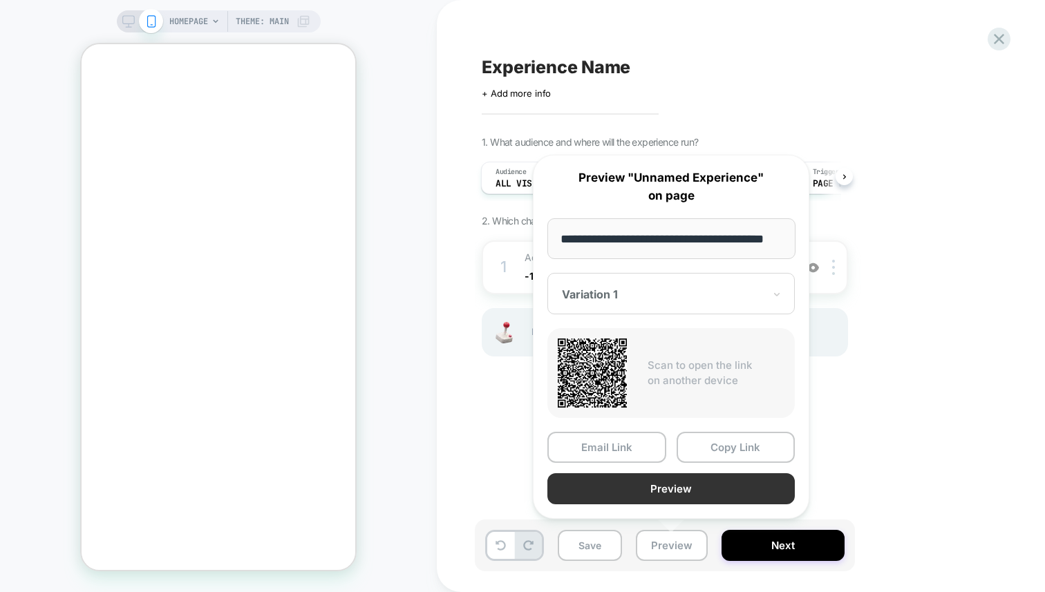
click at [670, 489] on button "Preview" at bounding box center [670, 488] width 247 height 31
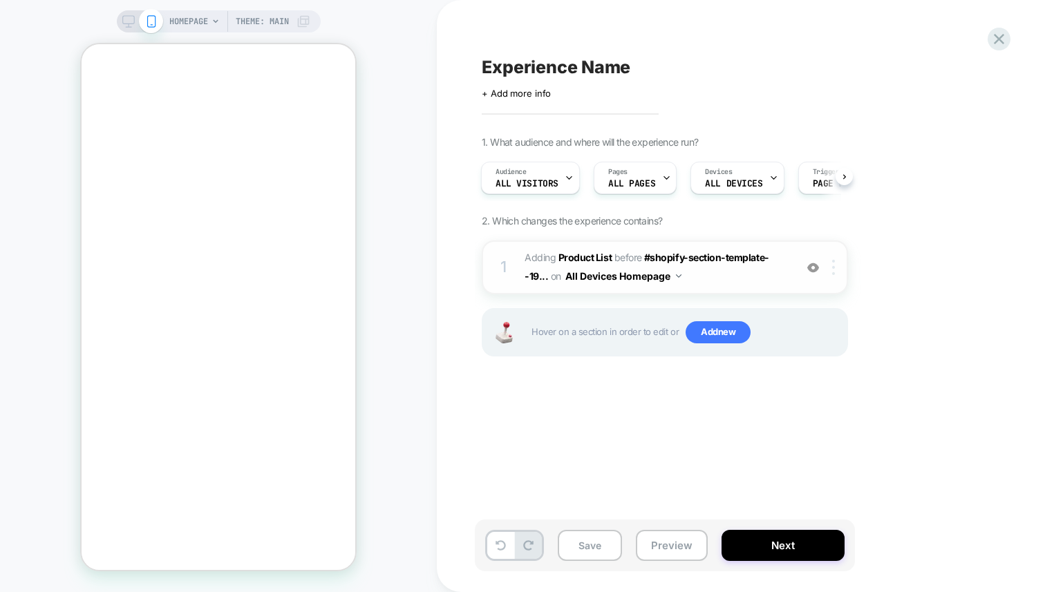
click at [837, 264] on div at bounding box center [835, 267] width 23 height 15
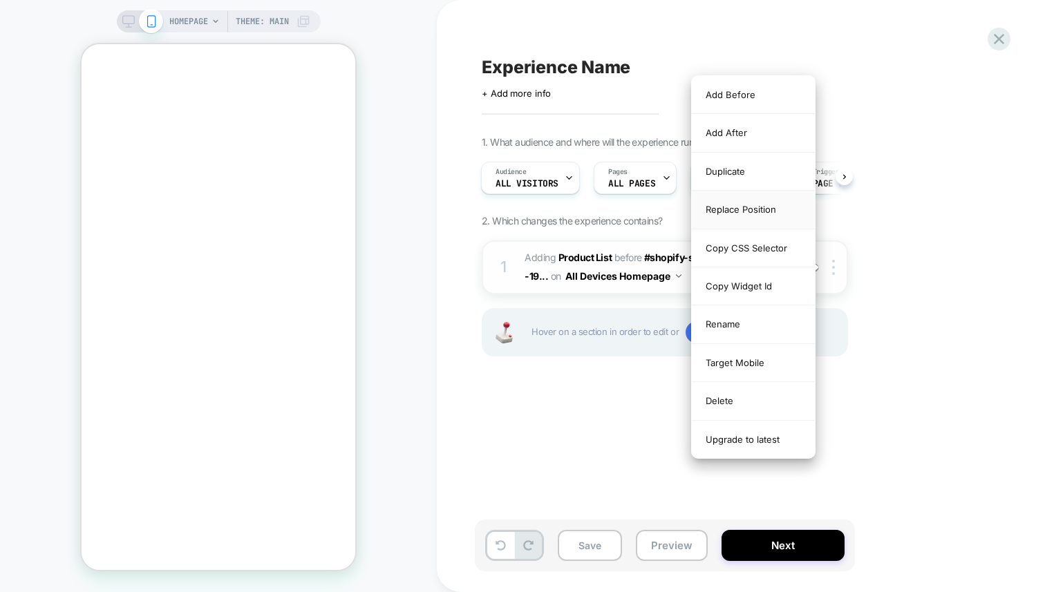
click at [750, 211] on div "Replace Position" at bounding box center [753, 210] width 123 height 38
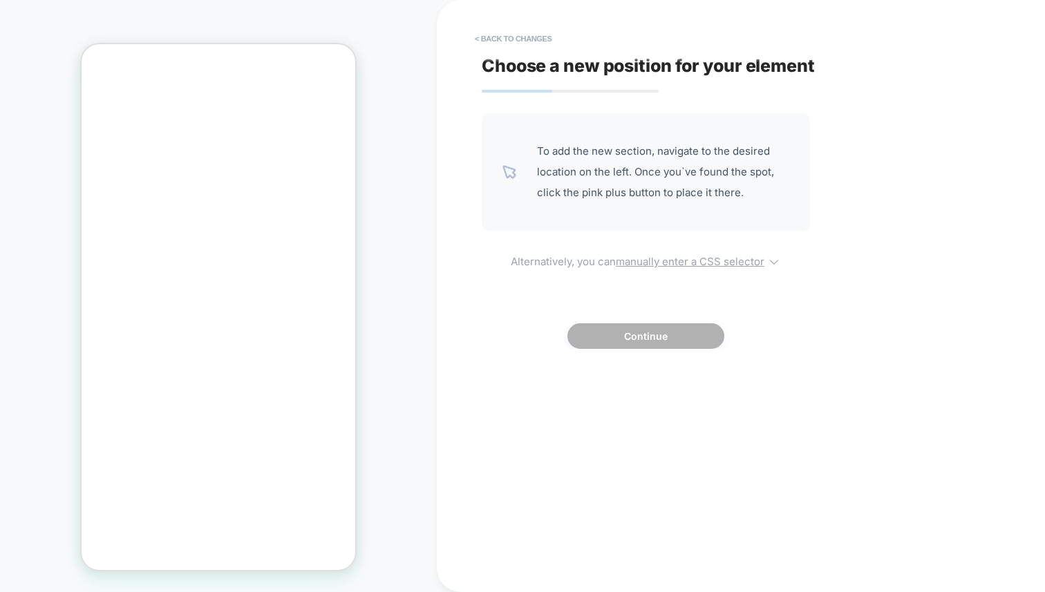
click at [668, 262] on u "manually enter a CSS selector" at bounding box center [690, 261] width 149 height 13
select select "*******"
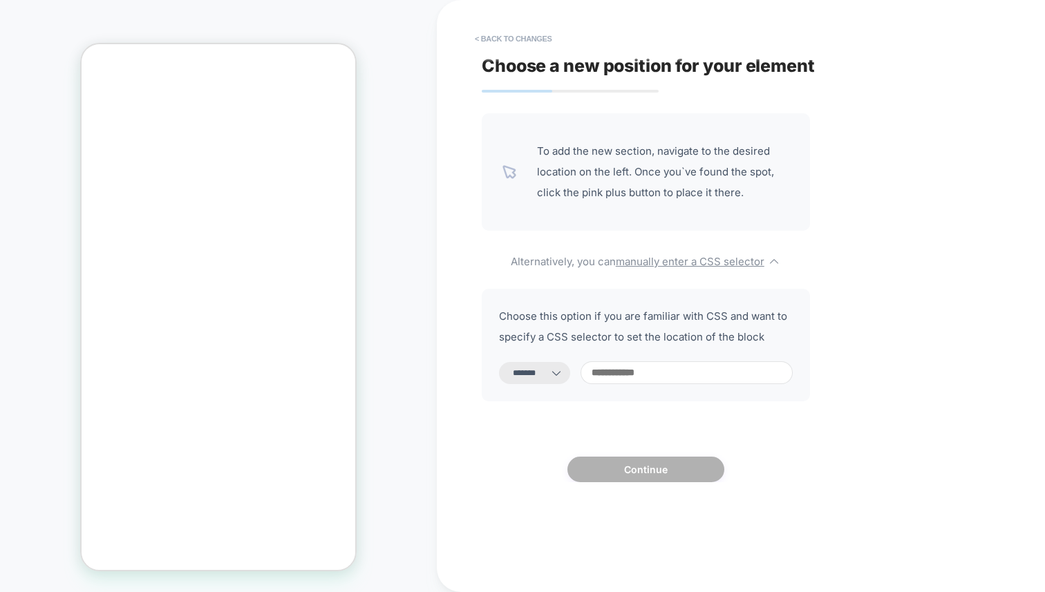
click at [672, 366] on input at bounding box center [686, 372] width 212 height 23
type input "*"
select select "*********"
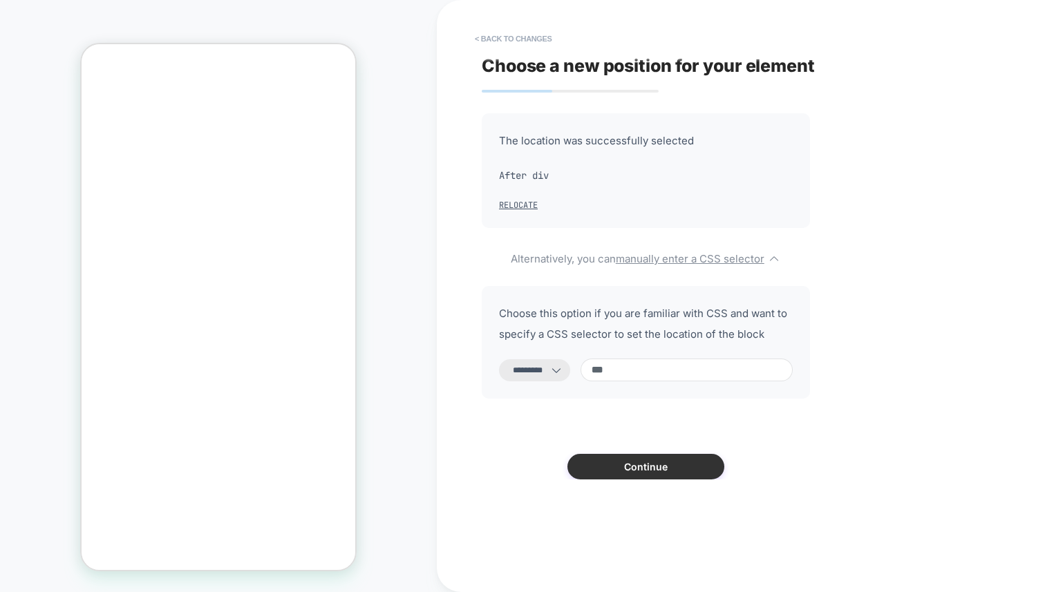
type input "***"
click at [633, 471] on button "Continue" at bounding box center [645, 467] width 157 height 26
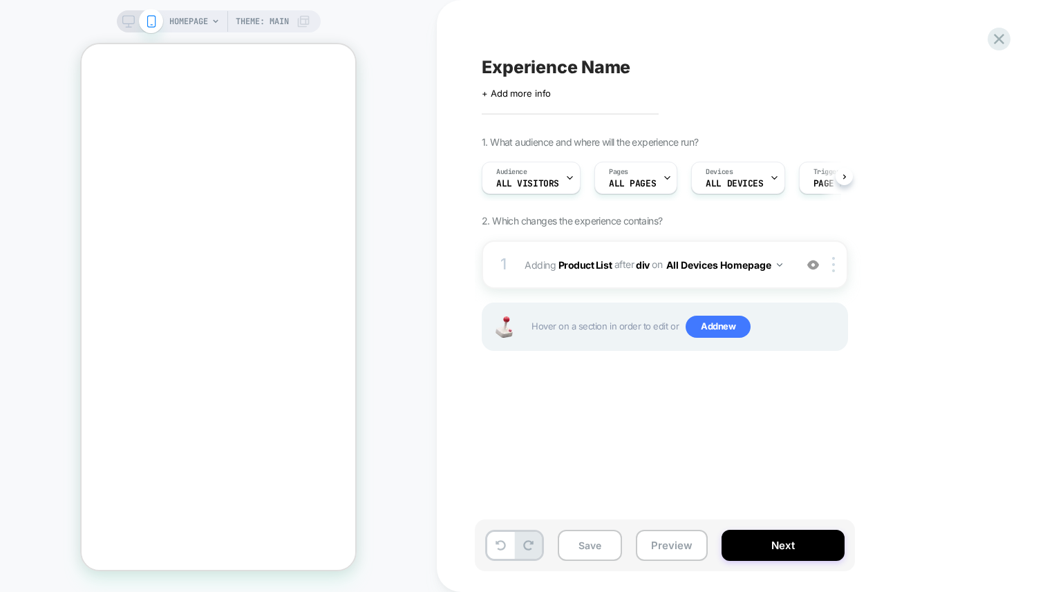
scroll to position [0, 1]
drag, startPoint x: 671, startPoint y: 523, endPoint x: 673, endPoint y: 541, distance: 18.1
click at [671, 523] on div "Save Preview Next" at bounding box center [665, 546] width 380 height 52
drag, startPoint x: 673, startPoint y: 545, endPoint x: 672, endPoint y: 533, distance: 12.5
click at [674, 545] on button "Preview" at bounding box center [672, 545] width 72 height 31
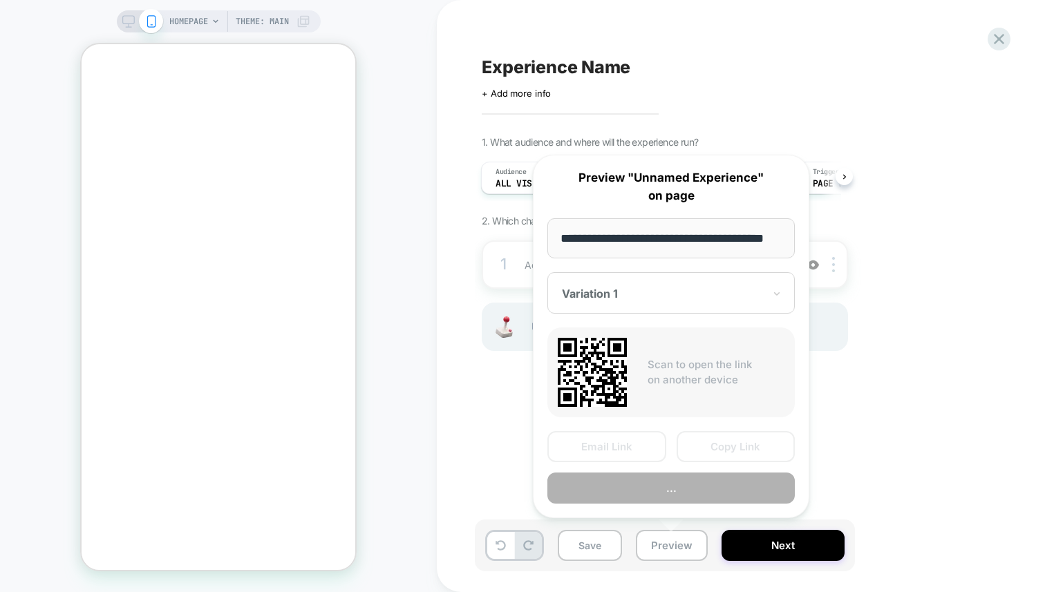
scroll to position [0, 30]
click at [674, 501] on div "**********" at bounding box center [671, 337] width 276 height 364
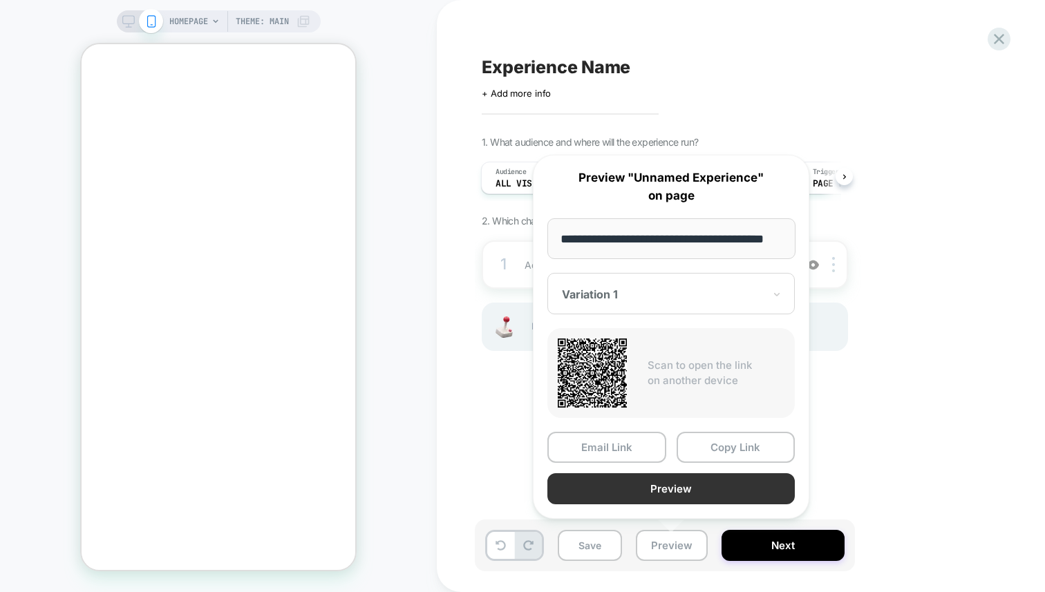
click at [674, 485] on button "Preview" at bounding box center [670, 488] width 247 height 31
